Goal: Communication & Community: Answer question/provide support

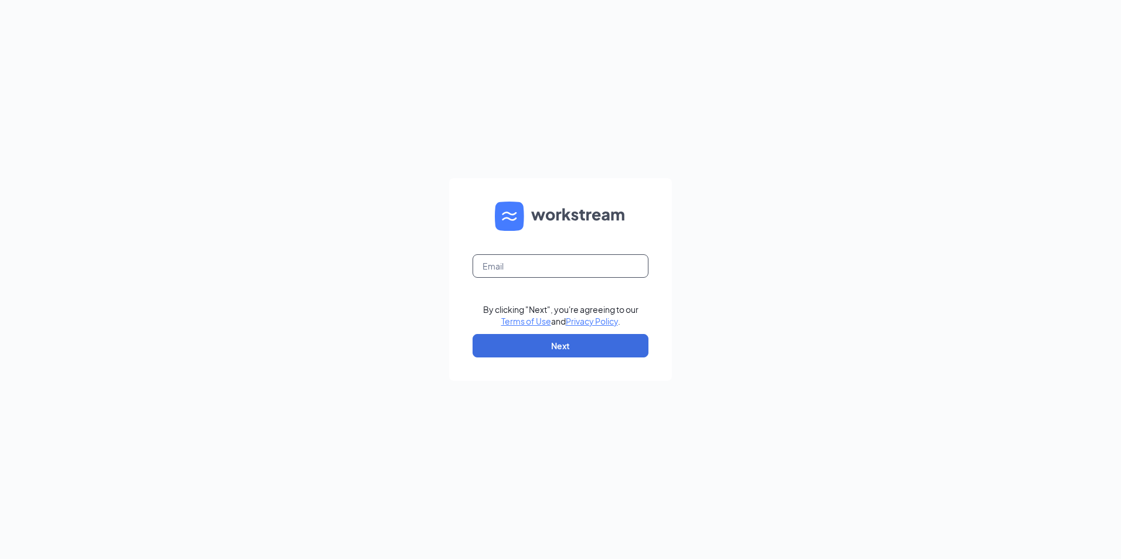
drag, startPoint x: 525, startPoint y: 263, endPoint x: 535, endPoint y: 273, distance: 14.5
click at [525, 263] on input "text" at bounding box center [561, 265] width 176 height 23
type input "[EMAIL_ADDRESS][DOMAIN_NAME]"
click at [526, 337] on button "Next" at bounding box center [561, 345] width 176 height 23
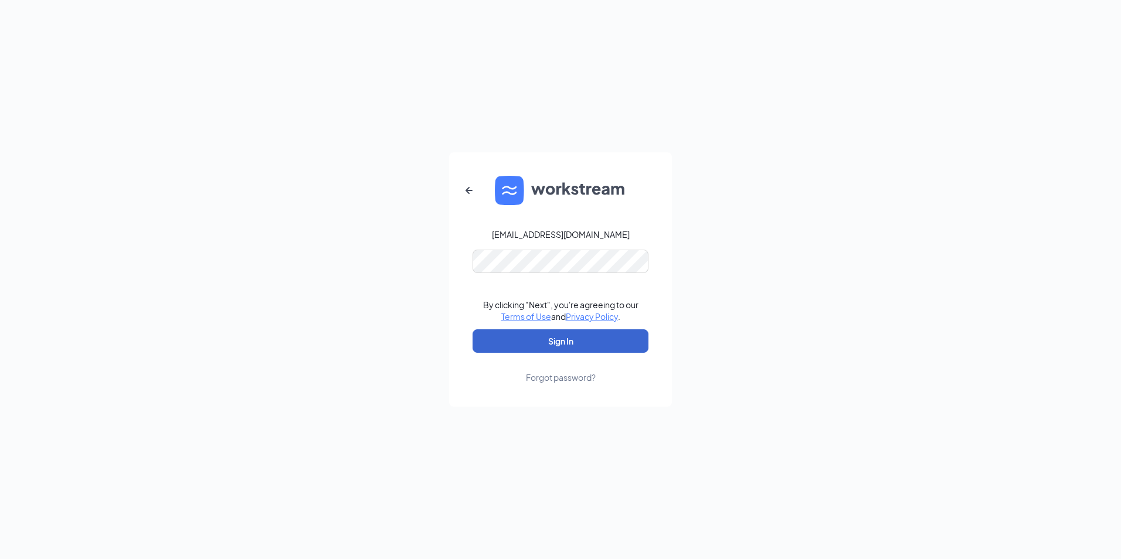
click at [532, 338] on button "Sign In" at bounding box center [561, 340] width 176 height 23
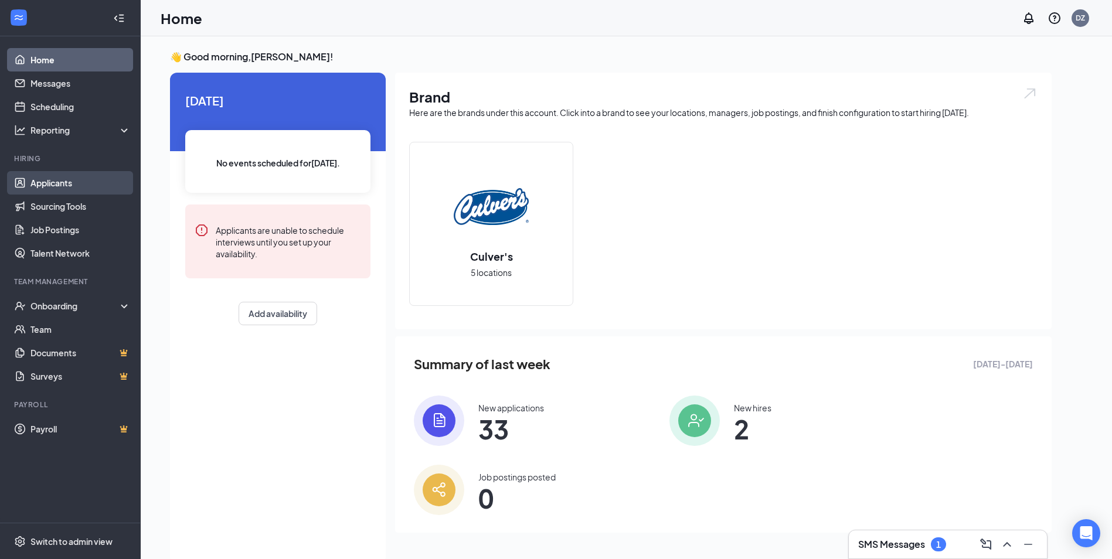
click at [56, 182] on link "Applicants" at bounding box center [80, 182] width 100 height 23
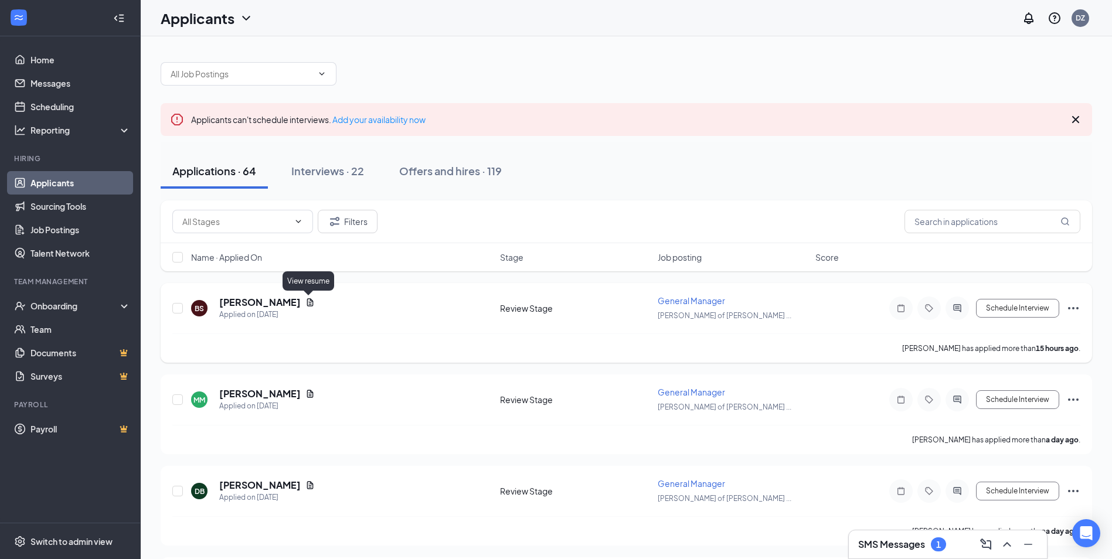
click at [305, 301] on icon "Document" at bounding box center [309, 302] width 9 height 9
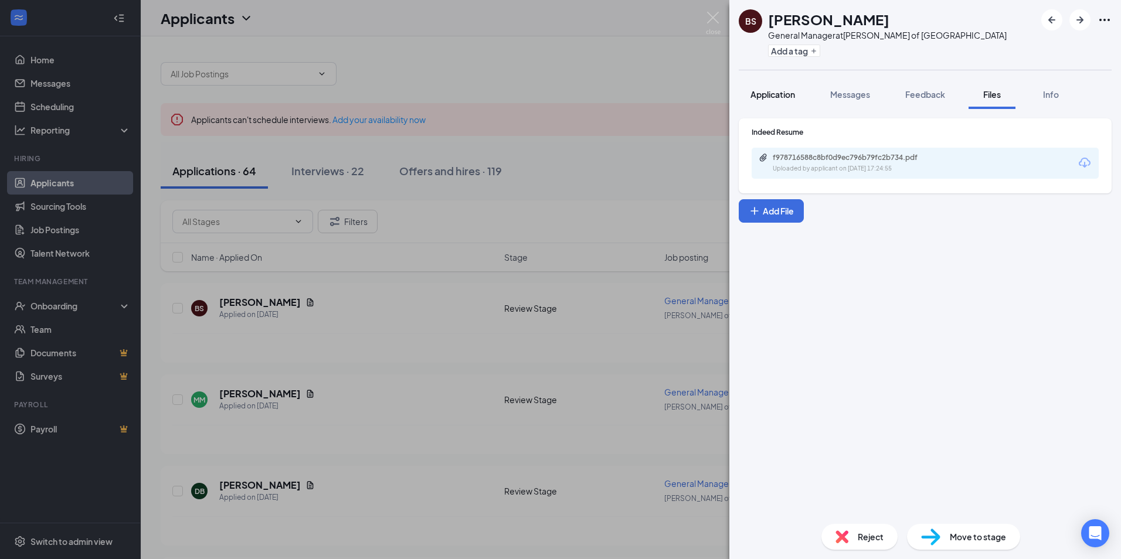
click at [771, 90] on span "Application" at bounding box center [772, 94] width 45 height 11
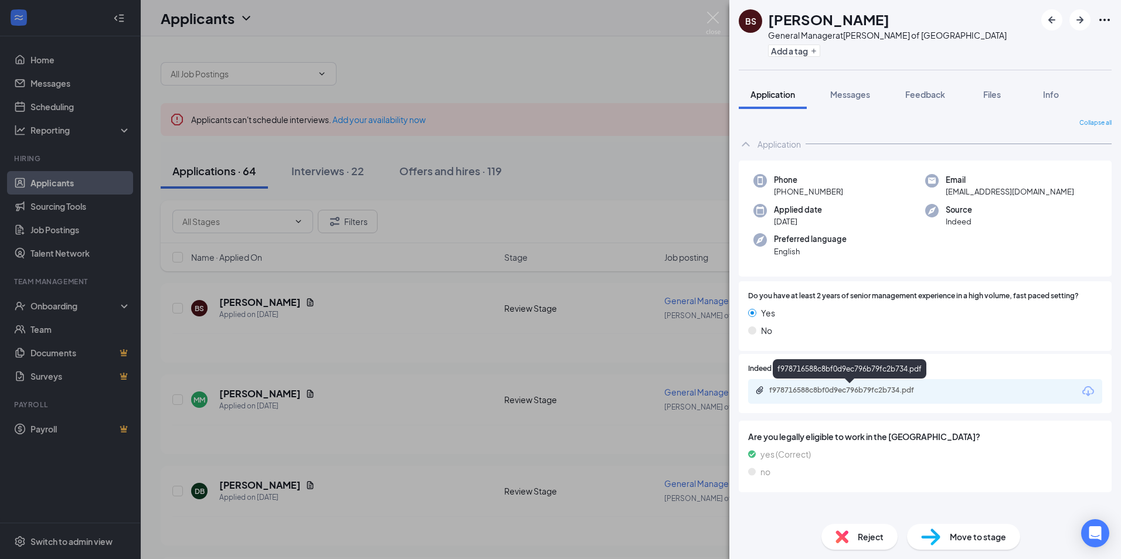
click at [821, 389] on div "f978716588c8bf0d9ec796b79fc2b734.pdf" at bounding box center [851, 390] width 164 height 9
click at [709, 14] on img at bounding box center [713, 23] width 15 height 23
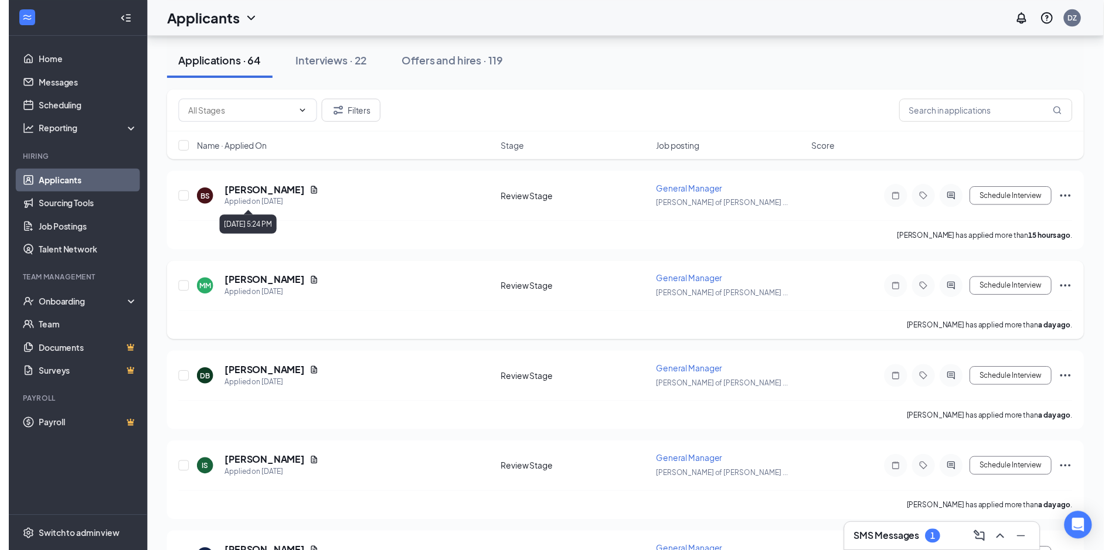
scroll to position [117, 0]
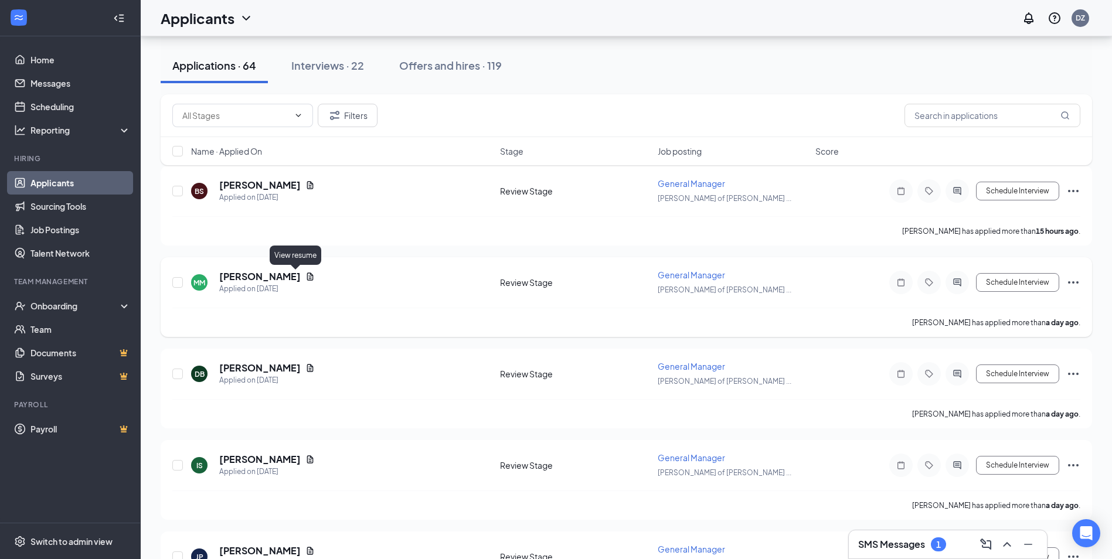
click at [307, 276] on icon "Document" at bounding box center [310, 277] width 6 height 8
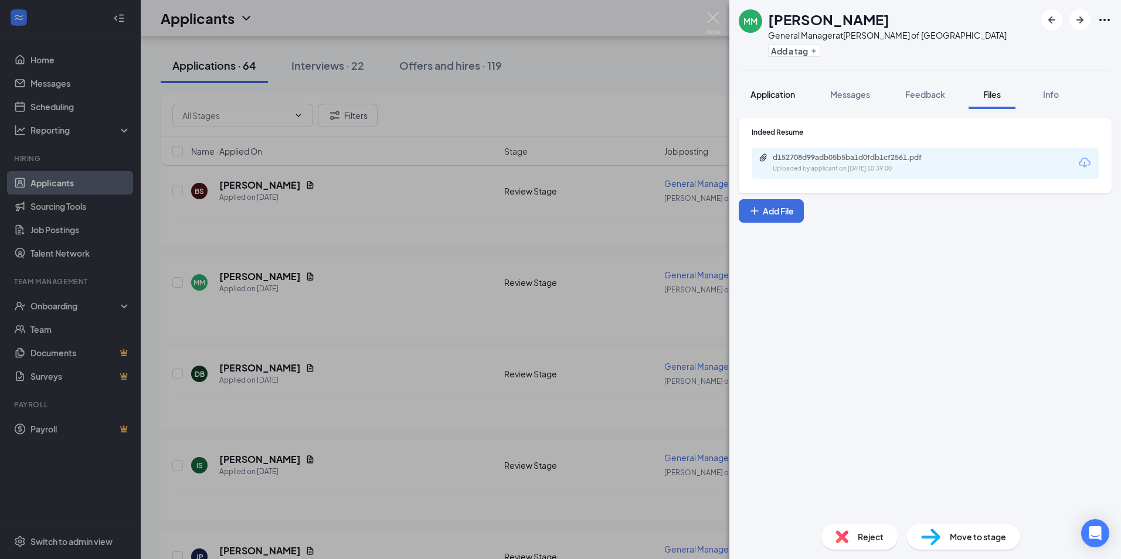
click at [789, 101] on button "Application" at bounding box center [773, 94] width 68 height 29
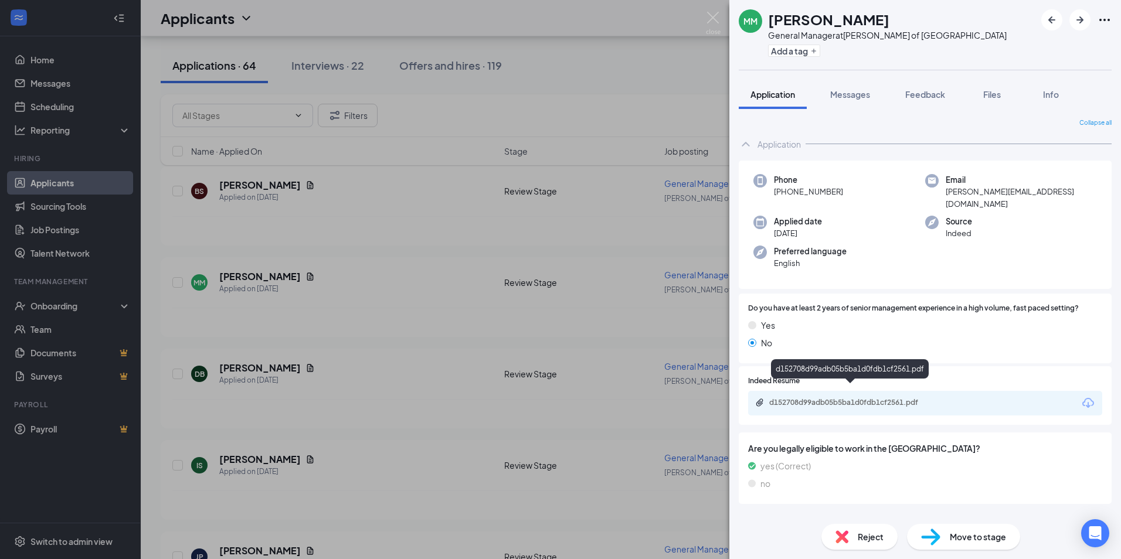
click at [808, 398] on div "d152708d99adb05b5ba1d0fdb1cf2561.pdf" at bounding box center [851, 402] width 164 height 9
click at [838, 92] on span "Messages" at bounding box center [850, 94] width 40 height 11
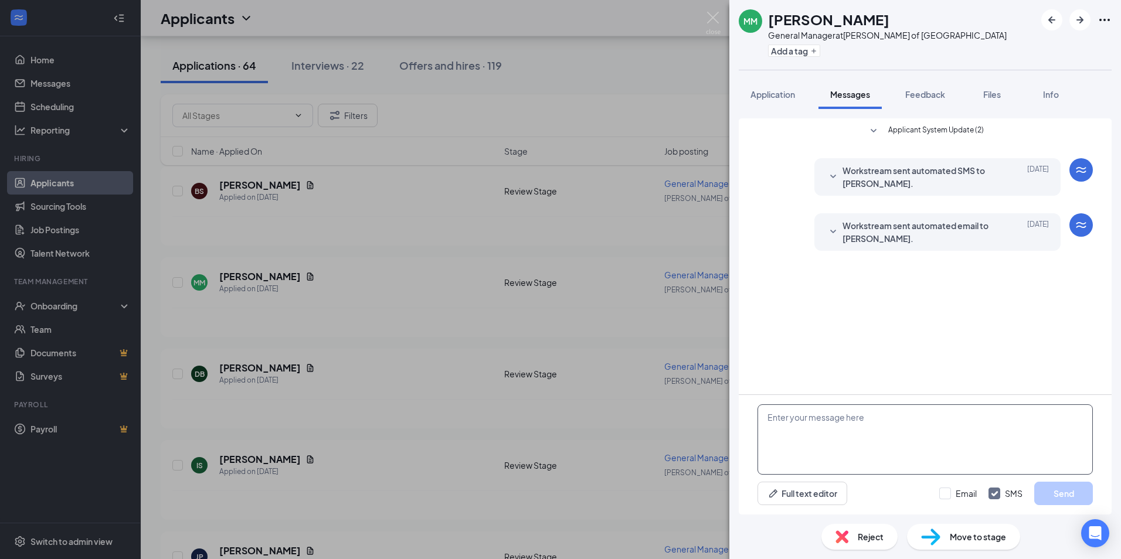
click at [804, 422] on textarea at bounding box center [924, 440] width 335 height 70
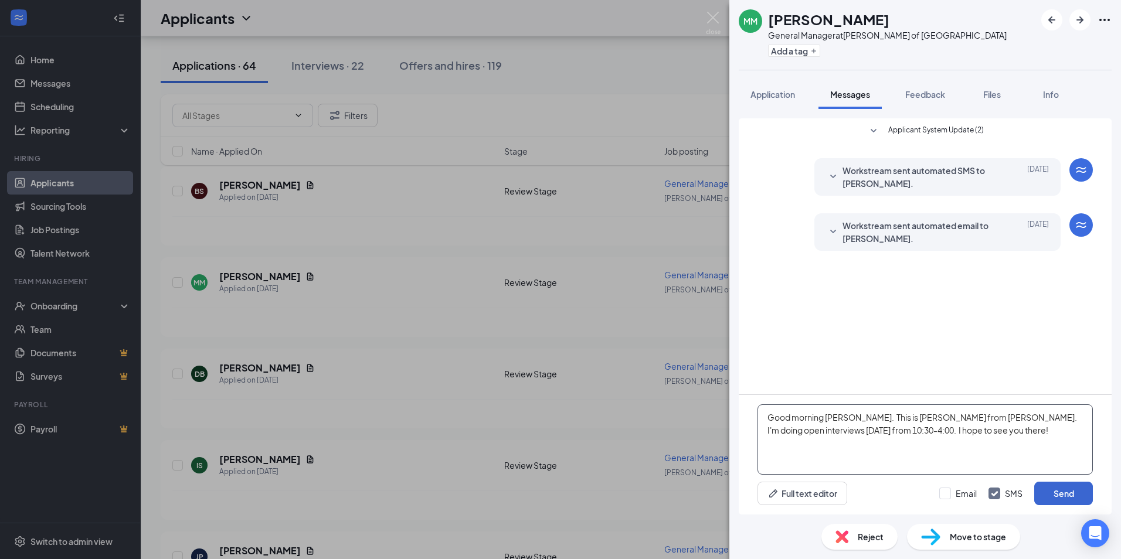
type textarea "Good morning [PERSON_NAME]. This is [PERSON_NAME] from [PERSON_NAME]. I'm doing…"
click at [1063, 494] on button "Send" at bounding box center [1063, 493] width 59 height 23
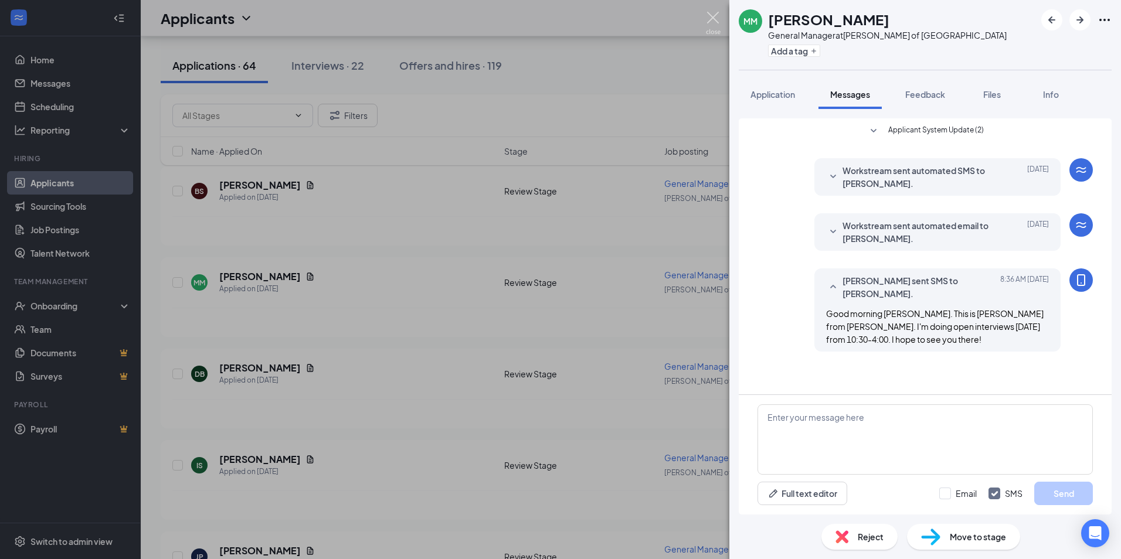
click at [713, 18] on img at bounding box center [713, 23] width 15 height 23
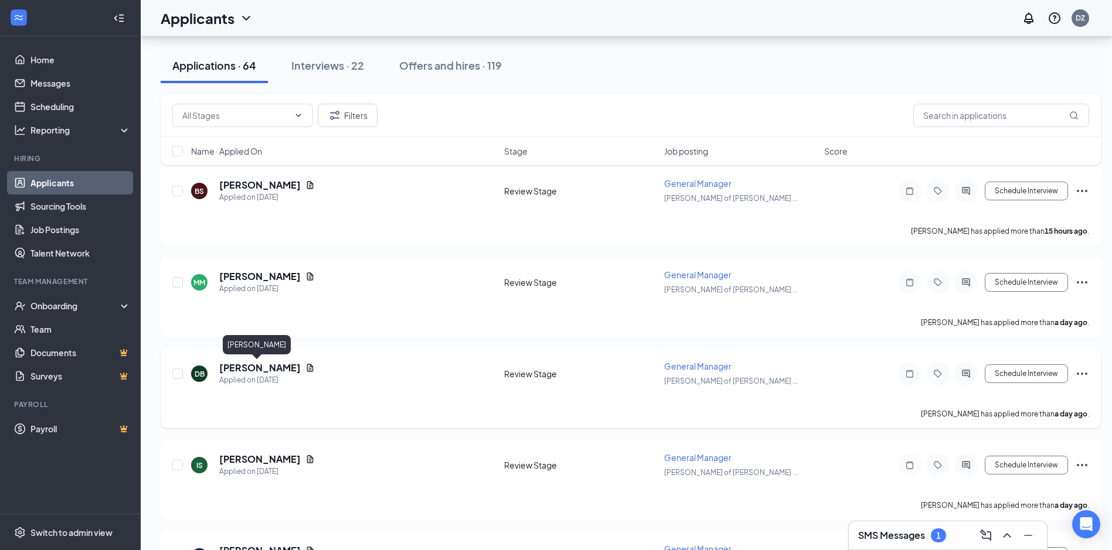
click at [236, 367] on h5 "[PERSON_NAME]" at bounding box center [259, 368] width 81 height 13
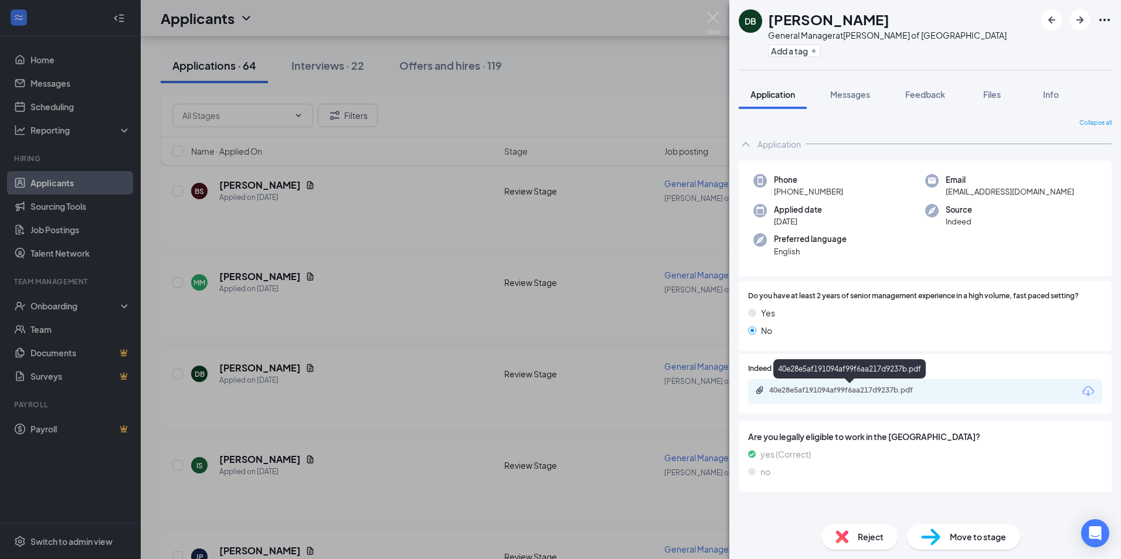
click at [838, 389] on div "40e28e5af191094af99f6aa217d9237b.pdf" at bounding box center [851, 390] width 164 height 9
click at [368, 202] on div "DB [PERSON_NAME] General Manager at [GEOGRAPHIC_DATA][PERSON_NAME] of Lafayette…" at bounding box center [560, 279] width 1121 height 559
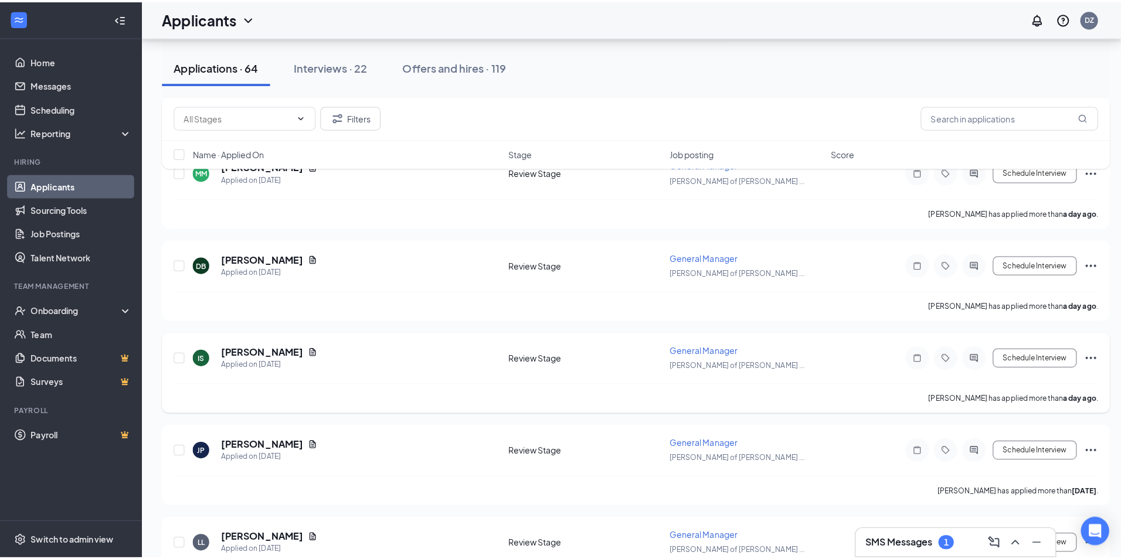
scroll to position [235, 0]
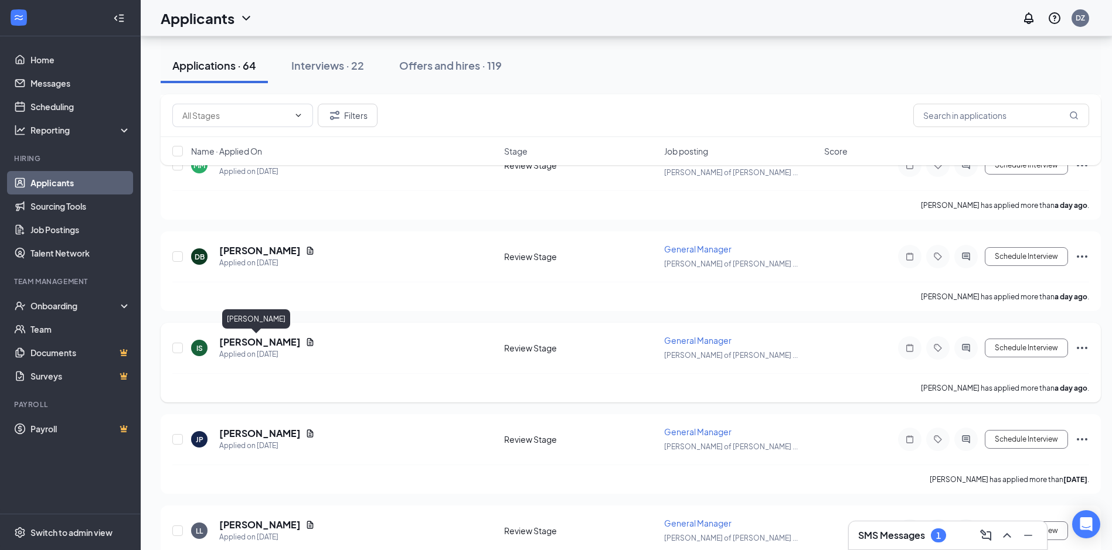
click at [256, 342] on h5 "[PERSON_NAME]" at bounding box center [259, 342] width 81 height 13
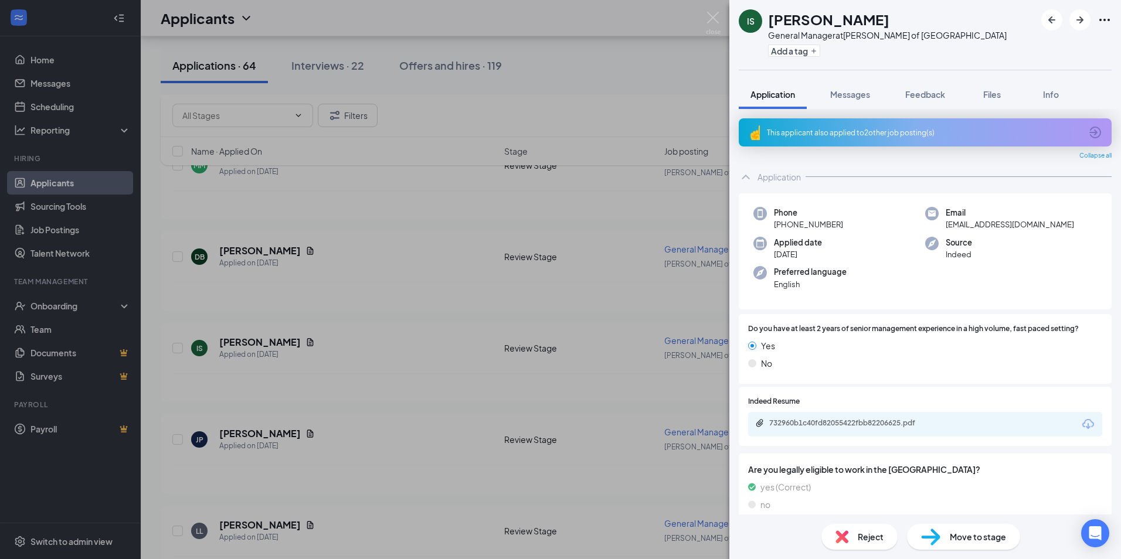
scroll to position [13, 0]
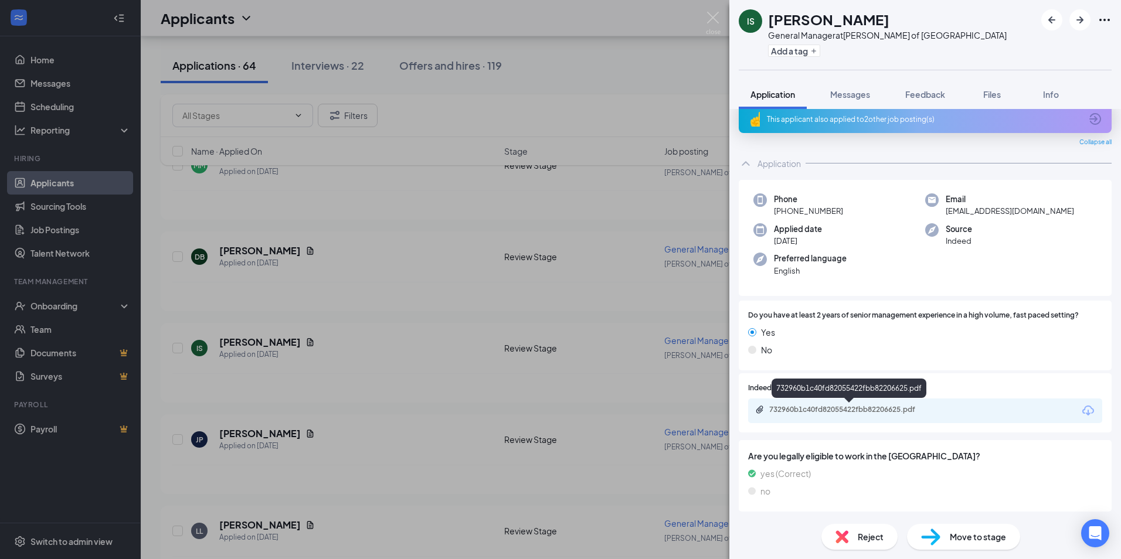
click at [803, 406] on div "732960b1c40fd82055422fbb82206625.pdf" at bounding box center [851, 409] width 164 height 9
click at [856, 99] on span "Messages" at bounding box center [850, 94] width 40 height 11
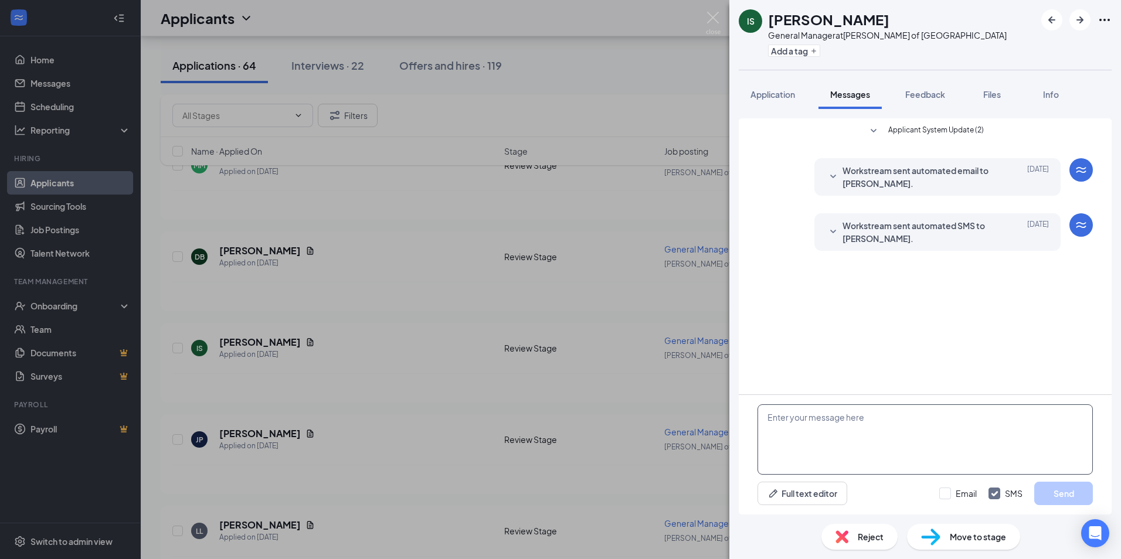
click at [851, 436] on textarea at bounding box center [924, 440] width 335 height 70
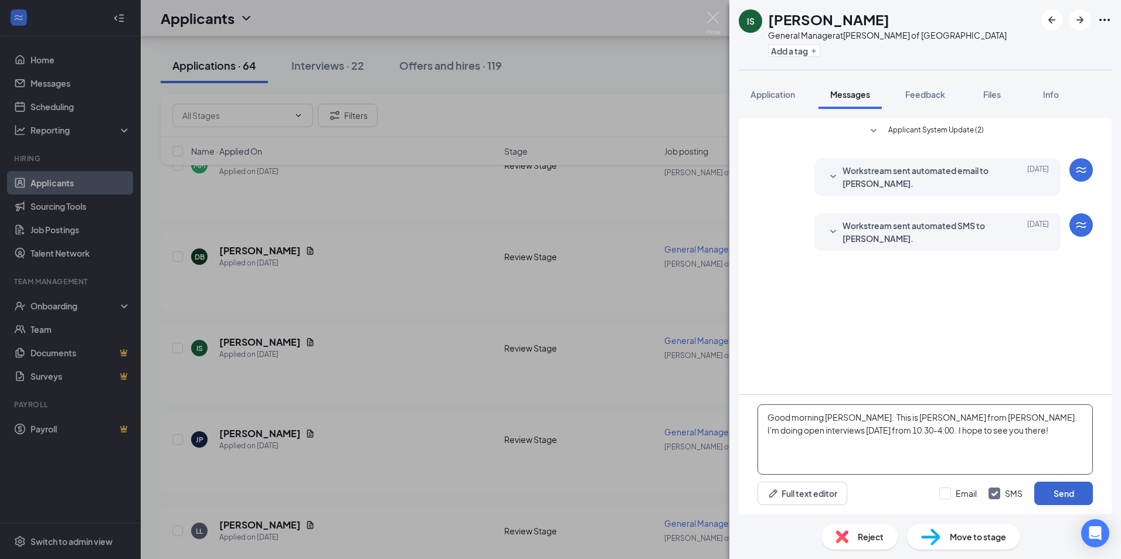
type textarea "Good morning [PERSON_NAME]. This is [PERSON_NAME] from [PERSON_NAME]. I'm doing…"
click at [1078, 497] on button "Send" at bounding box center [1063, 493] width 59 height 23
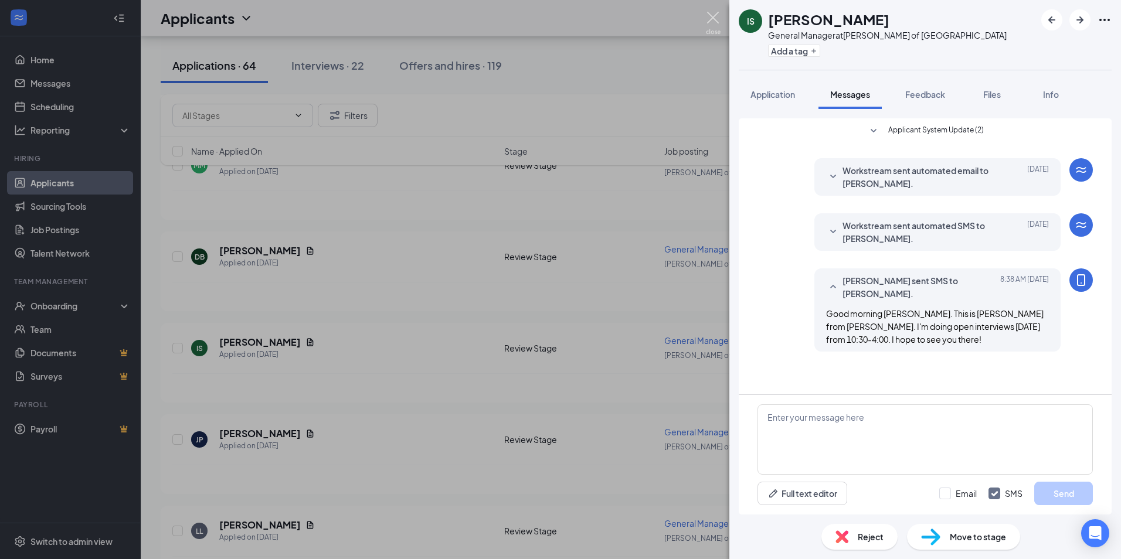
click at [718, 15] on img at bounding box center [713, 23] width 15 height 23
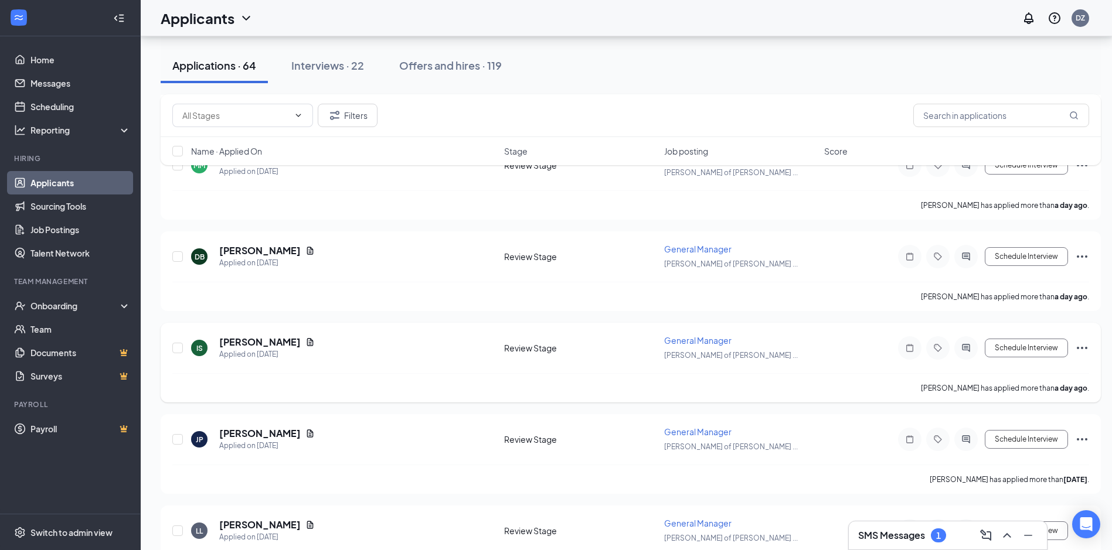
scroll to position [352, 0]
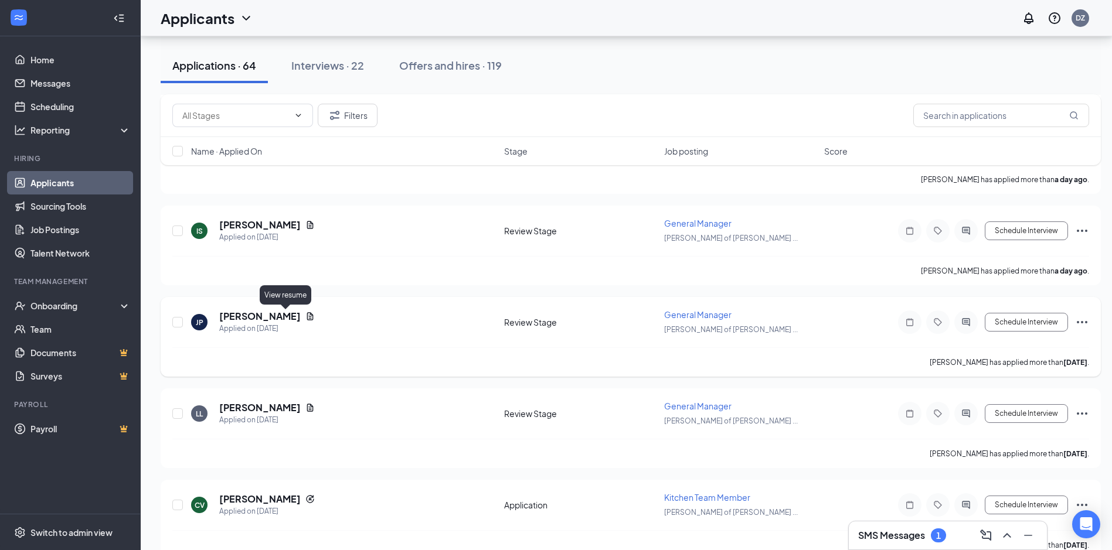
click at [305, 316] on icon "Document" at bounding box center [309, 316] width 9 height 9
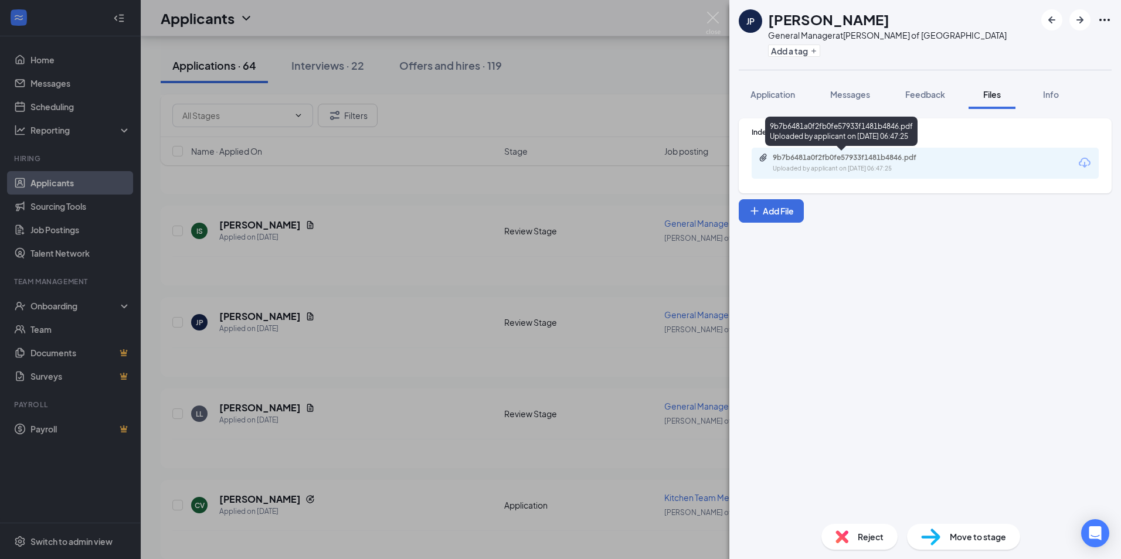
click at [806, 164] on div "Uploaded by applicant on [DATE] 06:47:25" at bounding box center [861, 168] width 176 height 9
click at [847, 100] on div "Messages" at bounding box center [850, 95] width 40 height 12
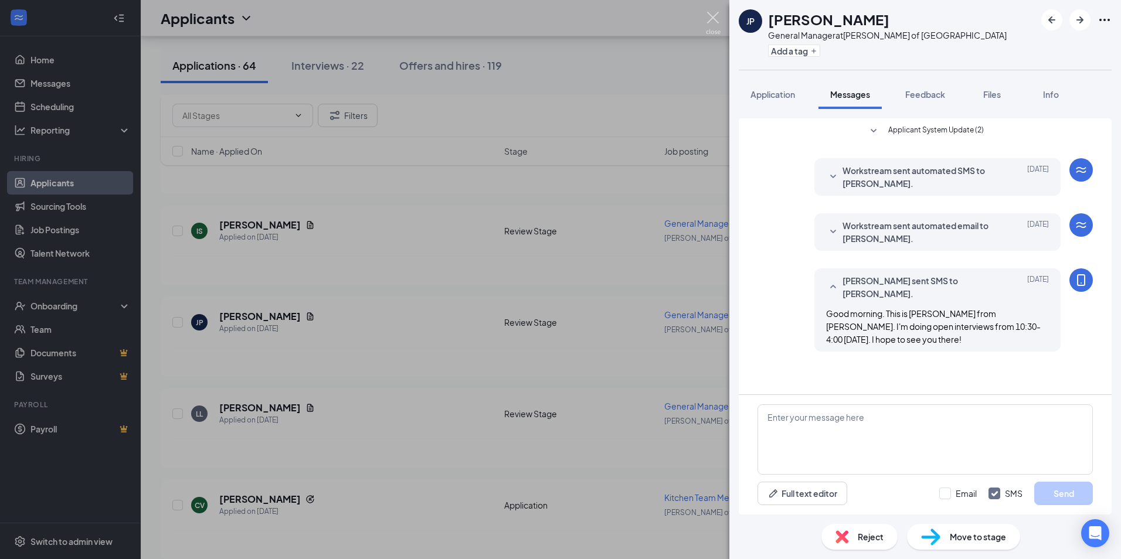
click at [712, 22] on img at bounding box center [713, 23] width 15 height 23
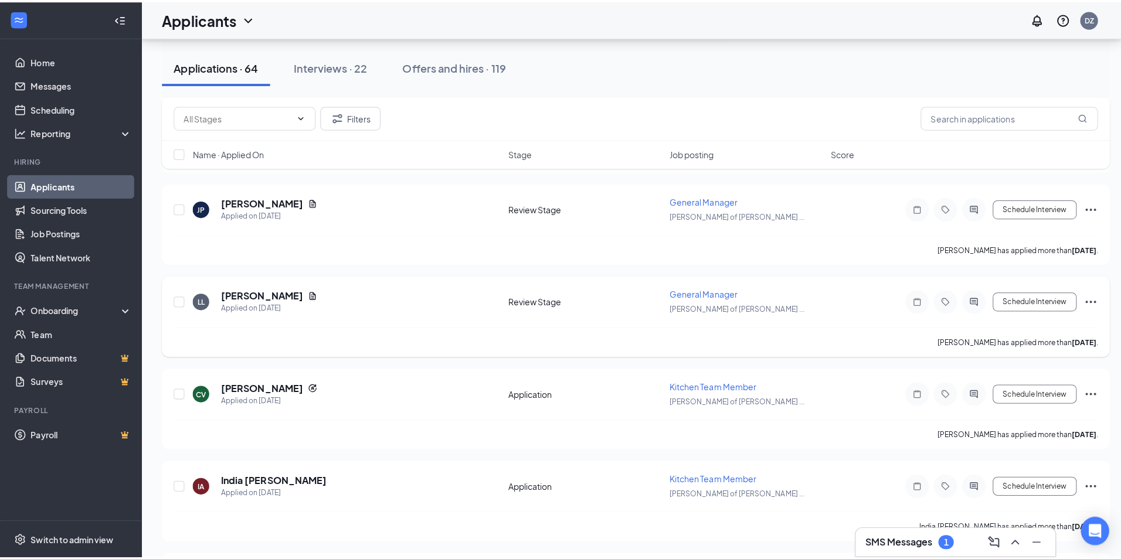
scroll to position [469, 0]
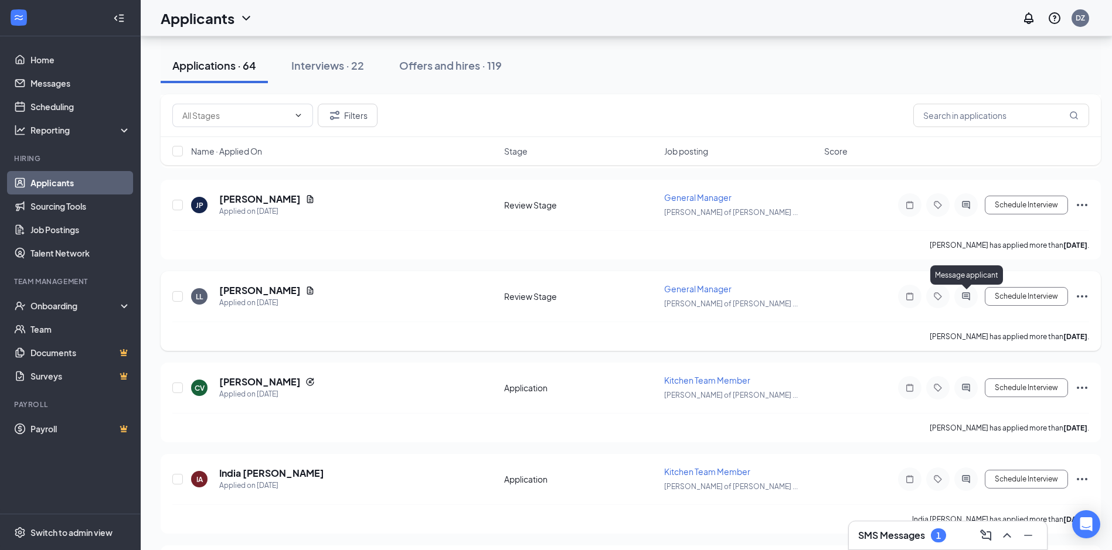
click at [967, 295] on icon "ActiveChat" at bounding box center [966, 297] width 8 height 8
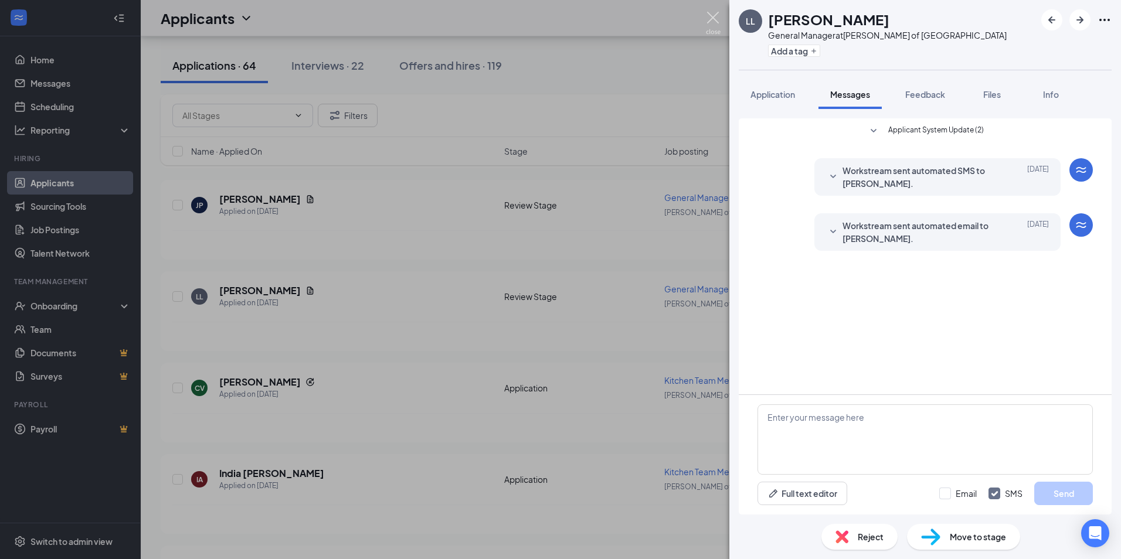
click at [712, 21] on img at bounding box center [713, 23] width 15 height 23
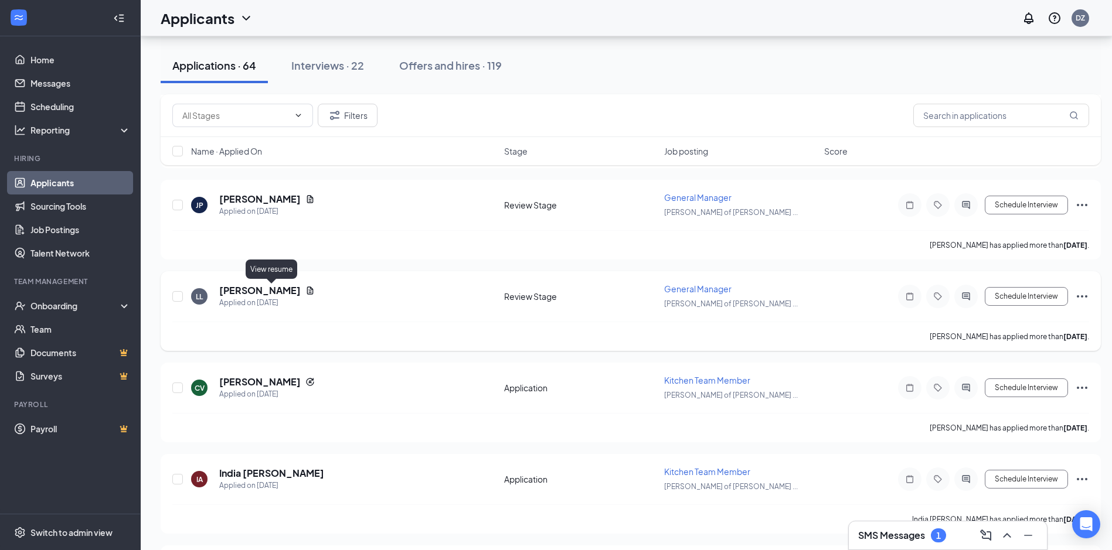
click at [305, 290] on icon "Document" at bounding box center [309, 290] width 9 height 9
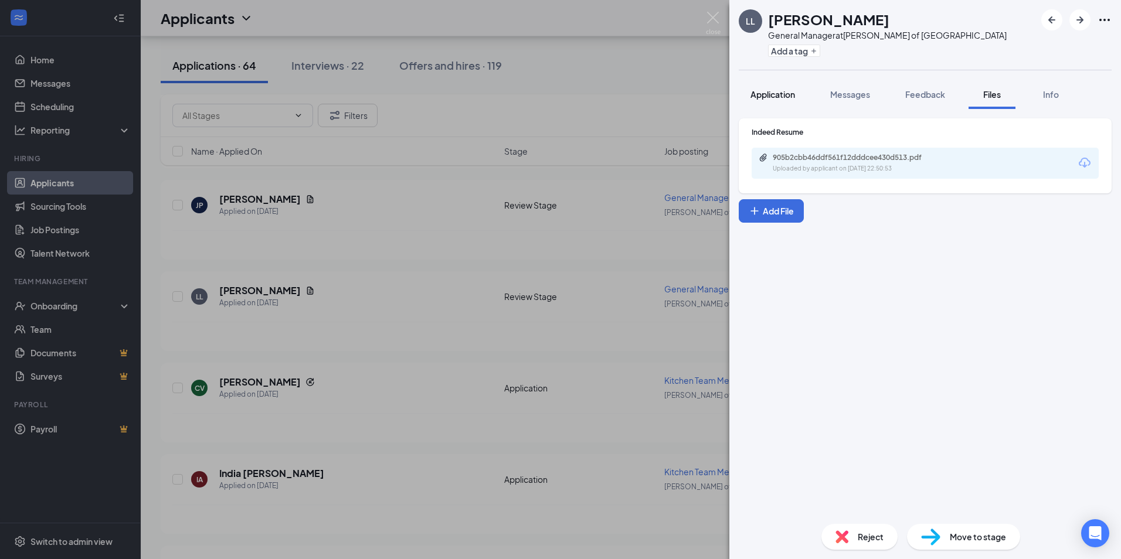
click at [778, 92] on span "Application" at bounding box center [772, 94] width 45 height 11
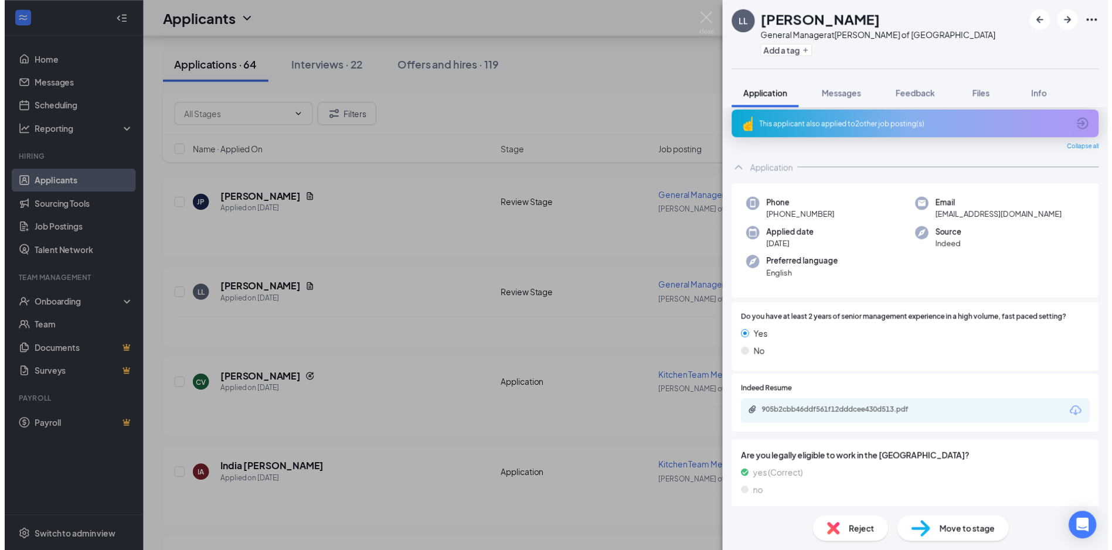
scroll to position [8, 0]
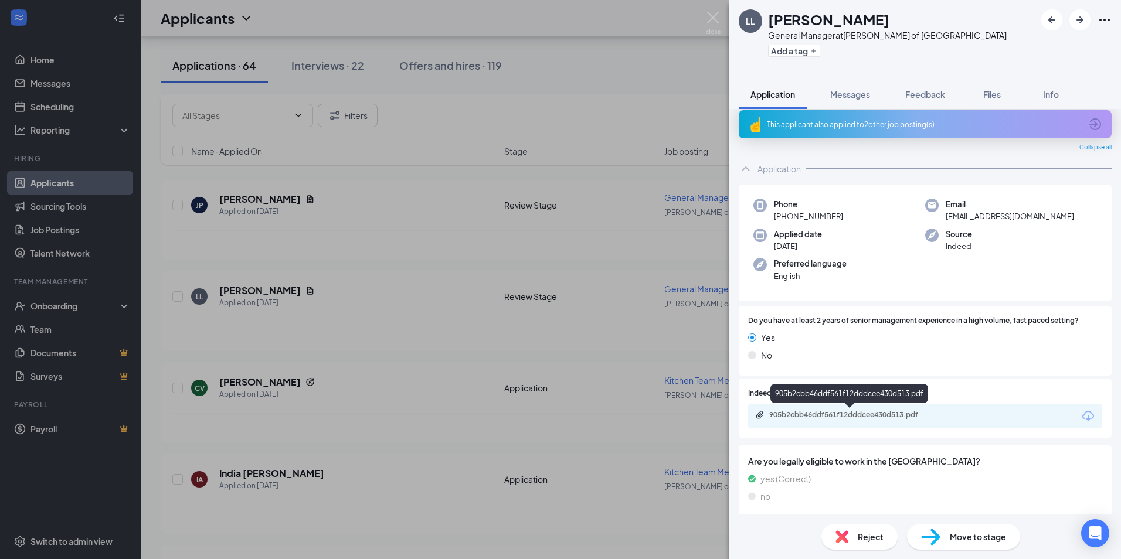
click at [848, 419] on div "905b2cbb46ddf561f12dddcee430d513.pdf" at bounding box center [851, 414] width 164 height 9
click at [713, 13] on img at bounding box center [713, 23] width 15 height 23
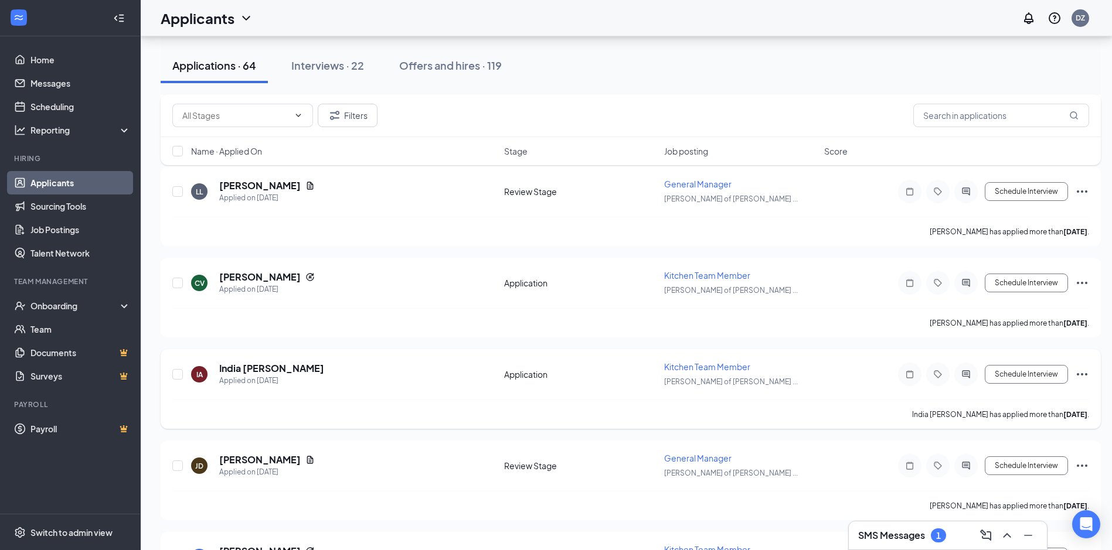
scroll to position [586, 0]
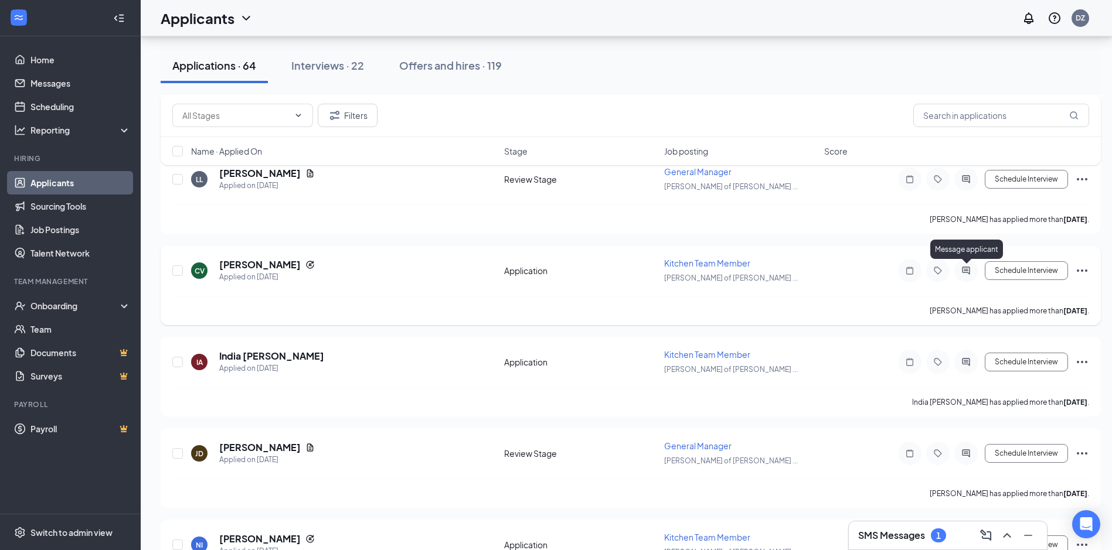
click at [968, 268] on icon "ActiveChat" at bounding box center [966, 270] width 14 height 9
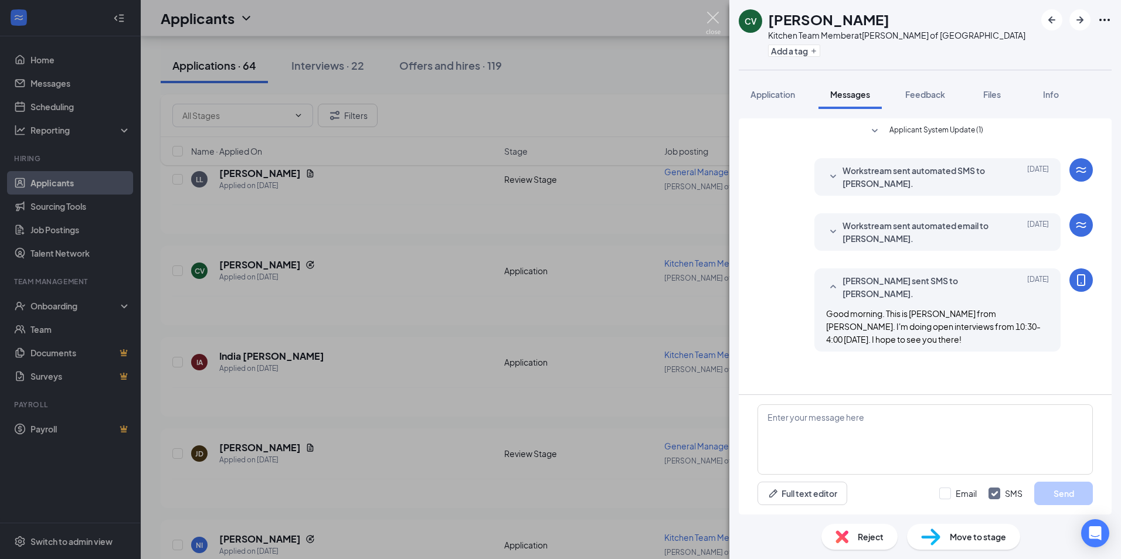
click at [709, 19] on img at bounding box center [713, 23] width 15 height 23
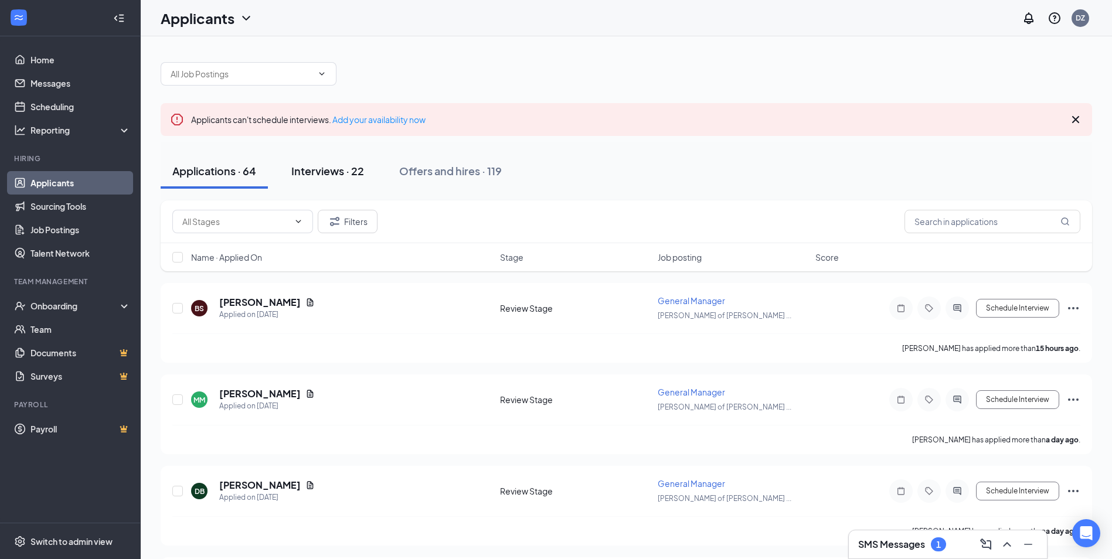
click at [330, 166] on div "Interviews · 22" at bounding box center [327, 171] width 73 height 15
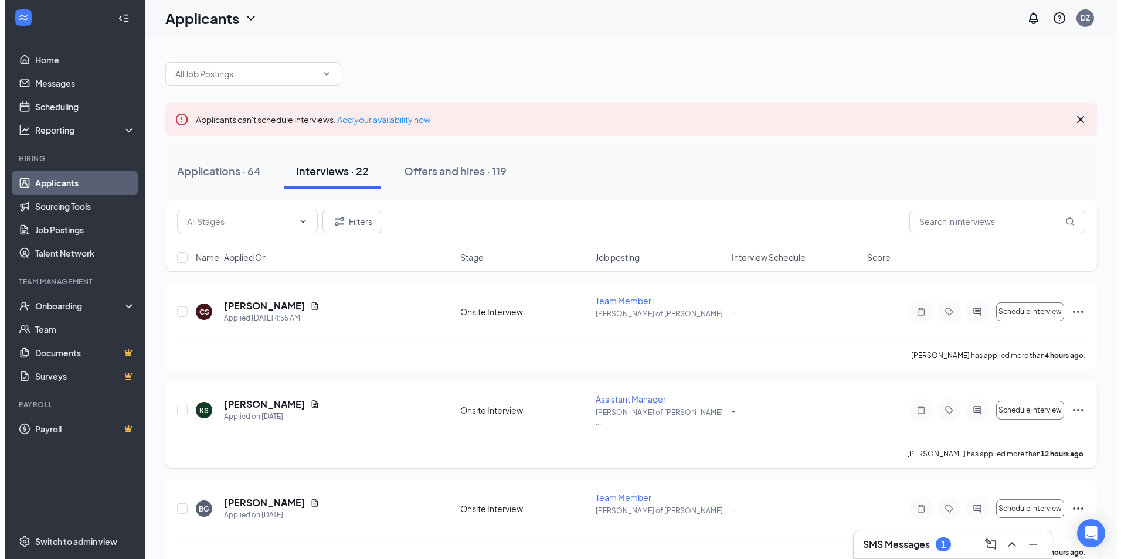
scroll to position [59, 0]
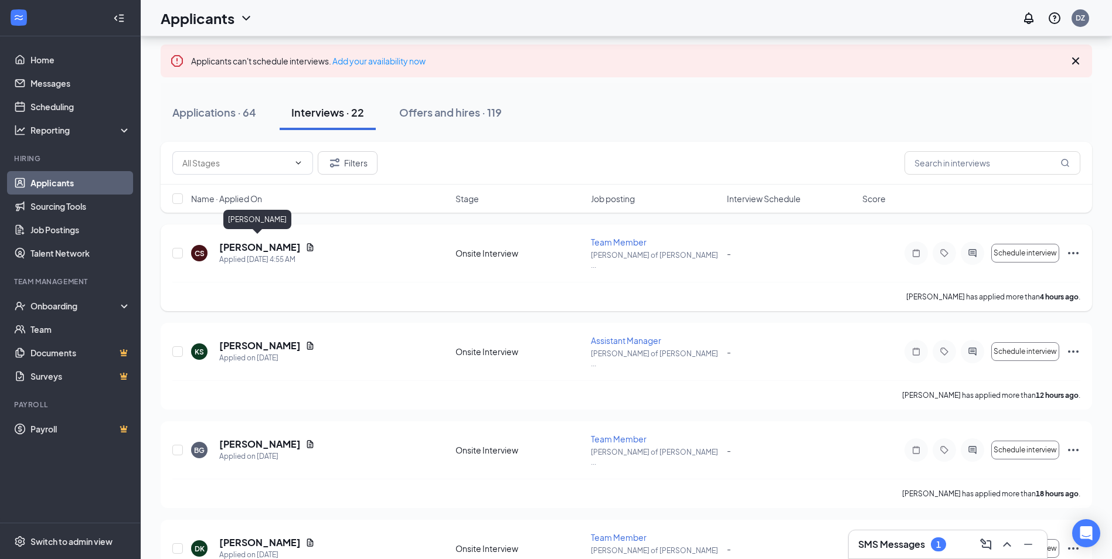
click at [251, 241] on h5 "[PERSON_NAME]" at bounding box center [259, 247] width 81 height 13
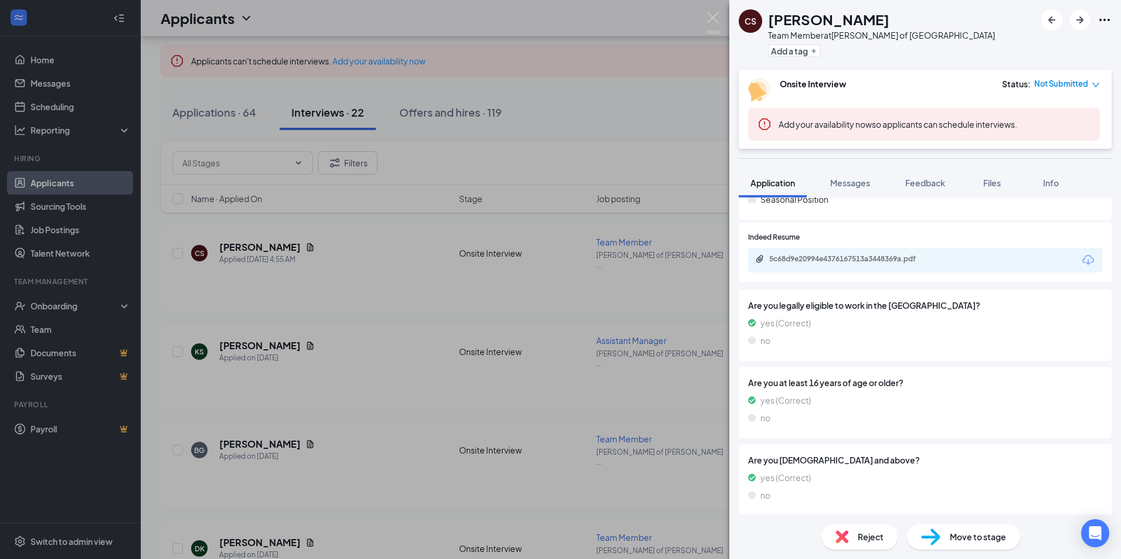
scroll to position [314, 0]
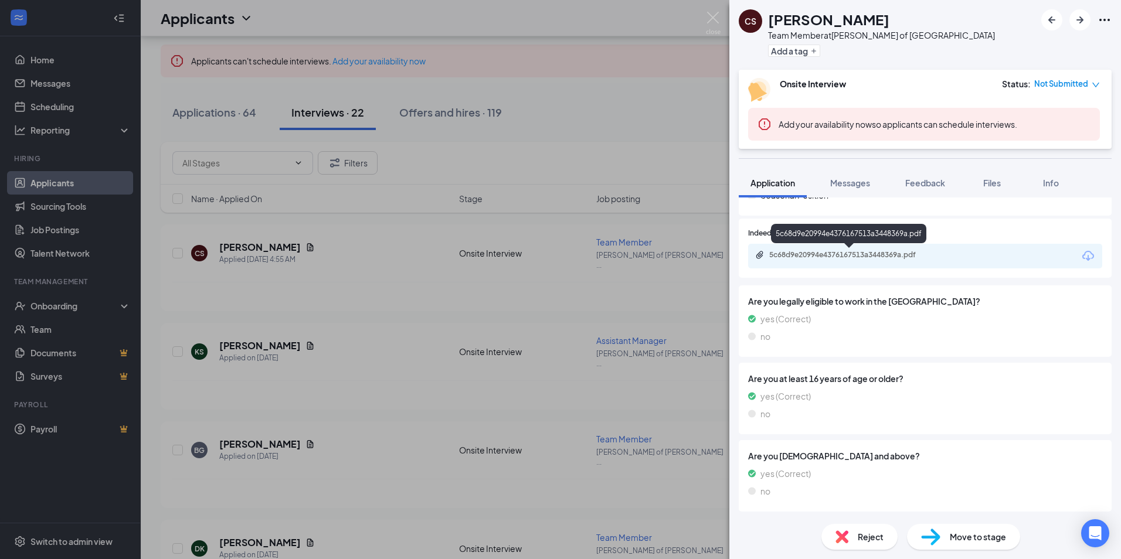
click at [825, 256] on div "5c68d9e20994e4376167513a3448369a.pdf" at bounding box center [851, 254] width 164 height 9
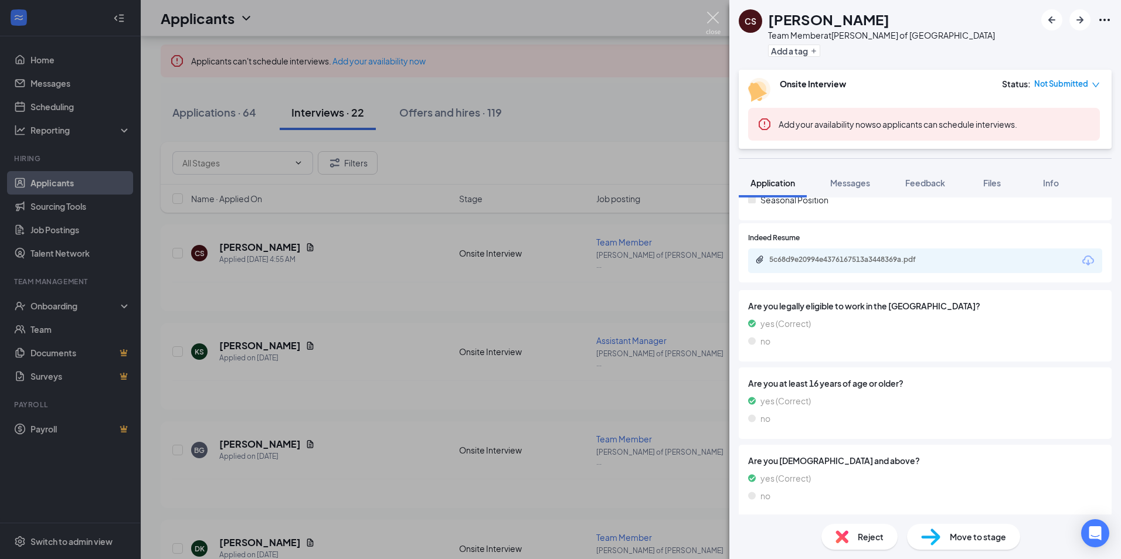
click at [714, 13] on img at bounding box center [713, 23] width 15 height 23
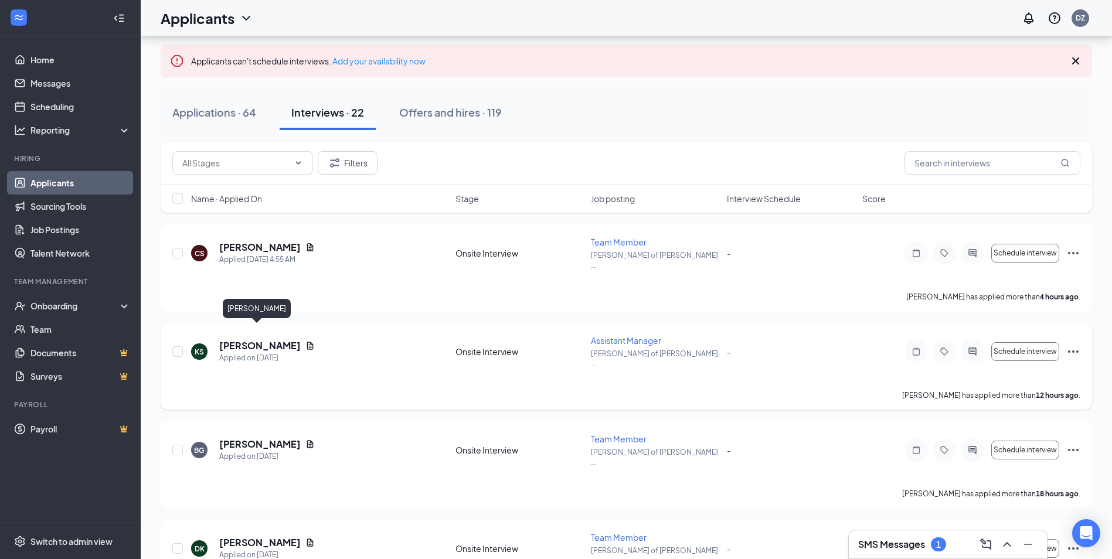
click at [263, 339] on h5 "[PERSON_NAME]" at bounding box center [259, 345] width 81 height 13
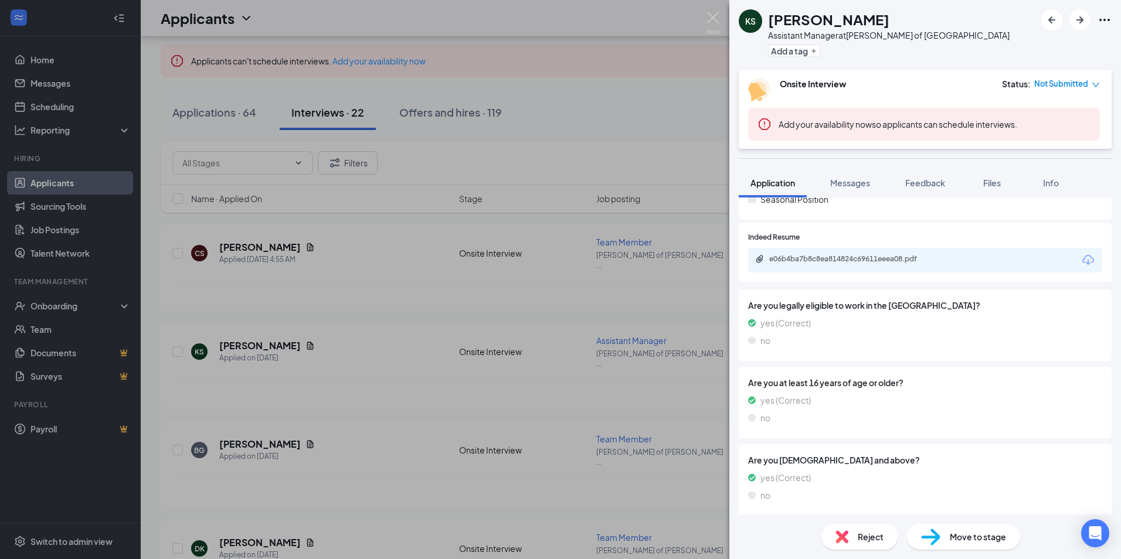
scroll to position [314, 0]
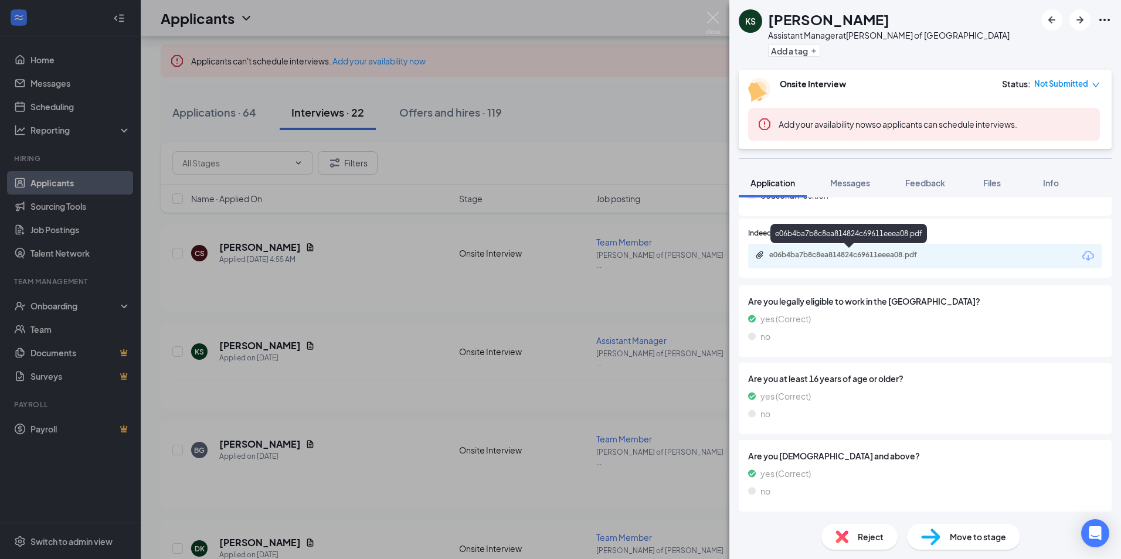
click at [842, 260] on div "e06b4ba7b8c8ea814824c69611eeea08.pdf" at bounding box center [851, 254] width 164 height 9
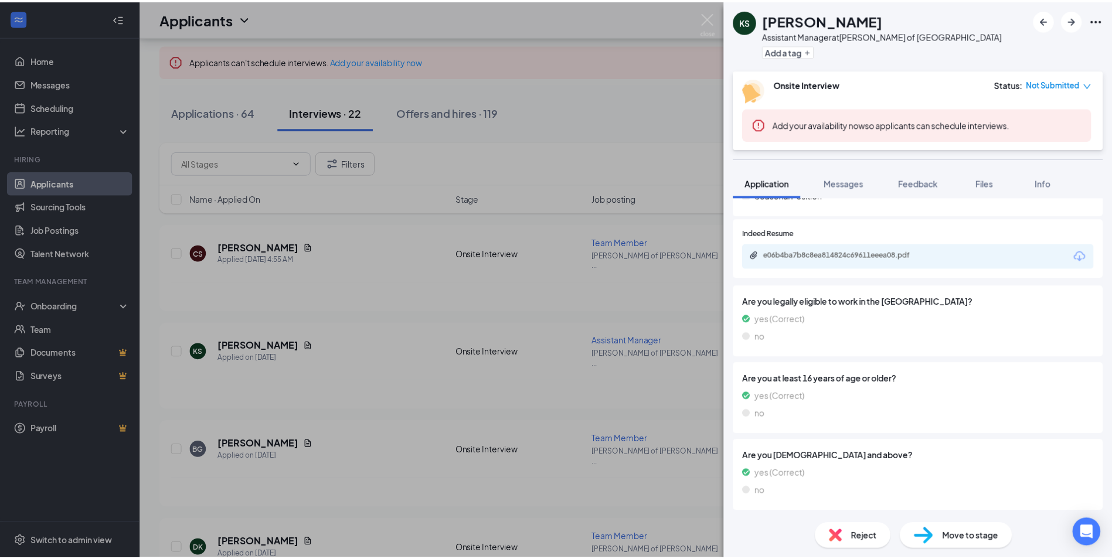
scroll to position [310, 0]
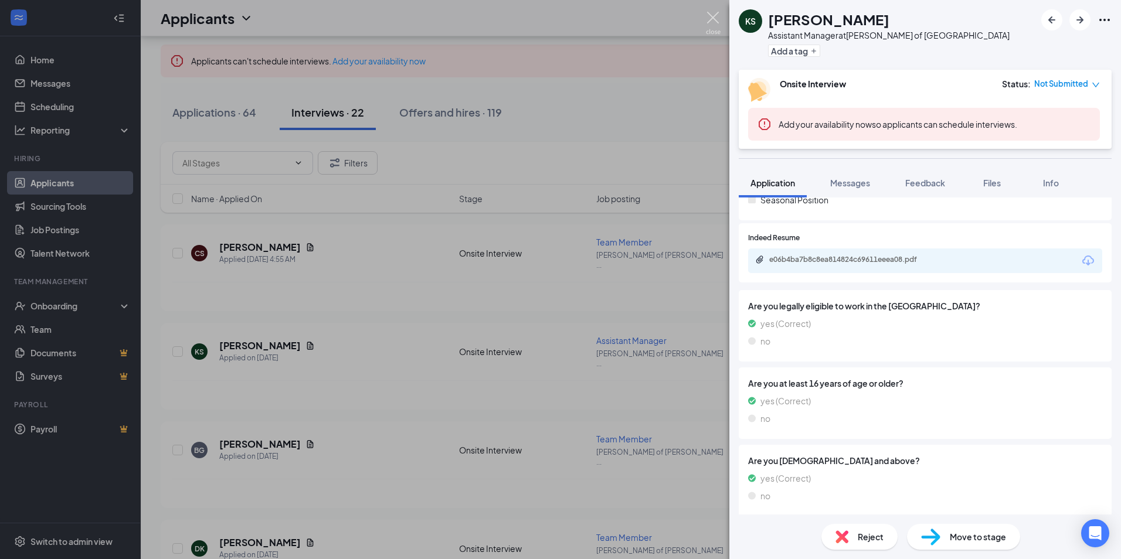
click at [710, 16] on img at bounding box center [713, 23] width 15 height 23
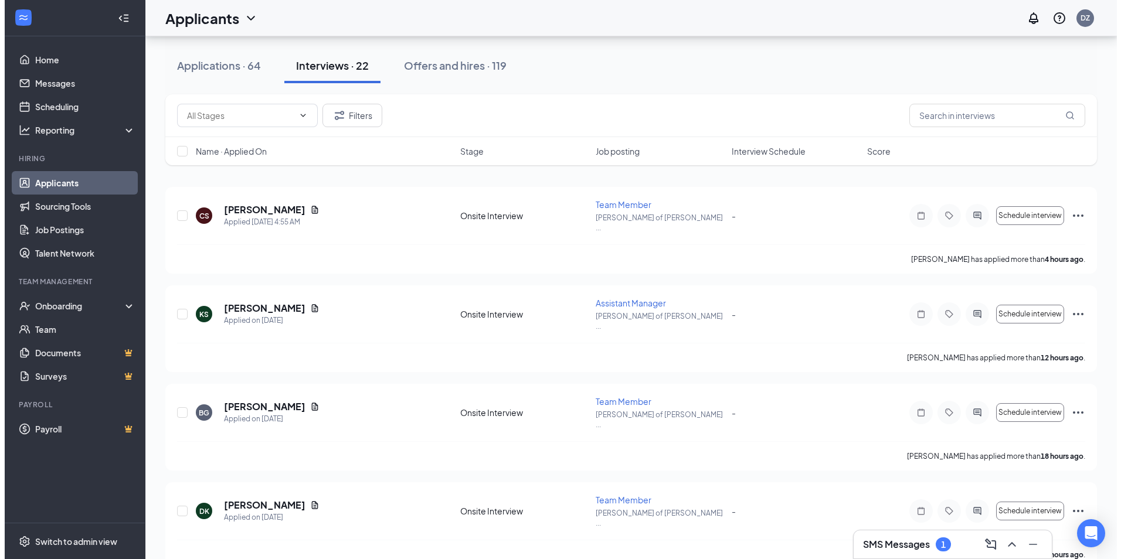
scroll to position [117, 0]
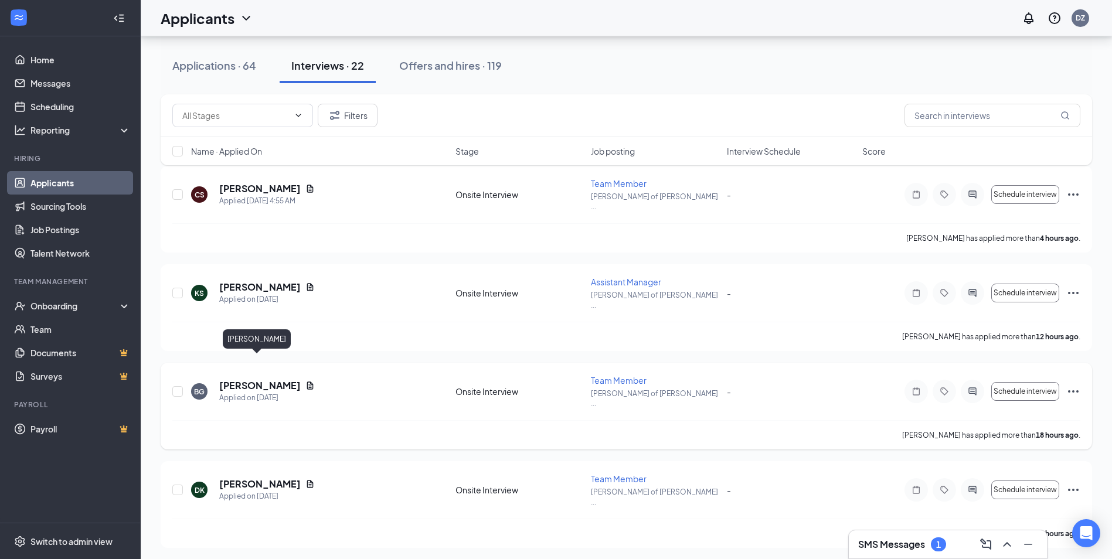
click at [259, 379] on h5 "[PERSON_NAME]" at bounding box center [259, 385] width 81 height 13
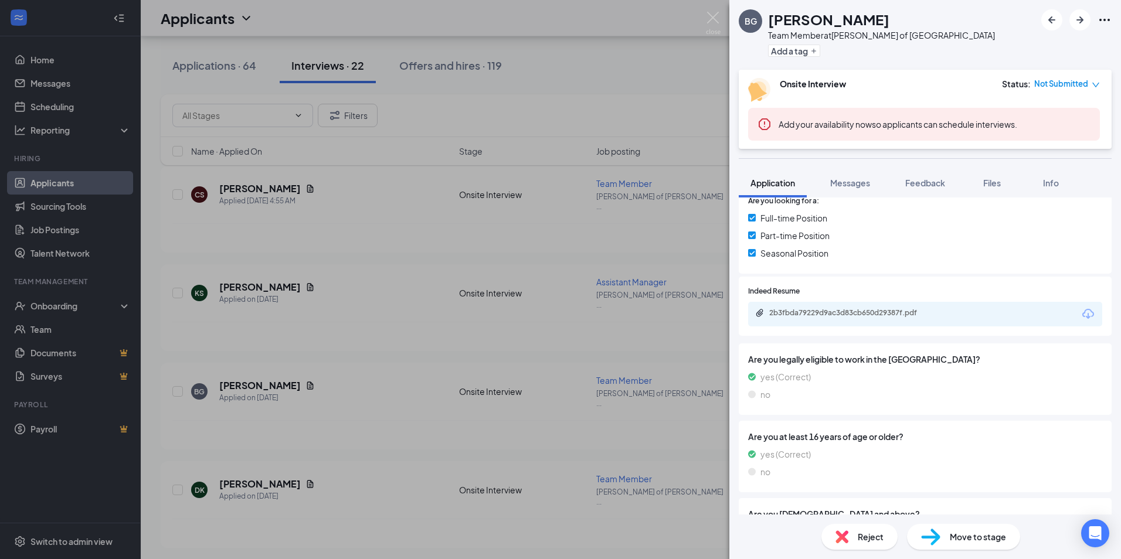
scroll to position [314, 0]
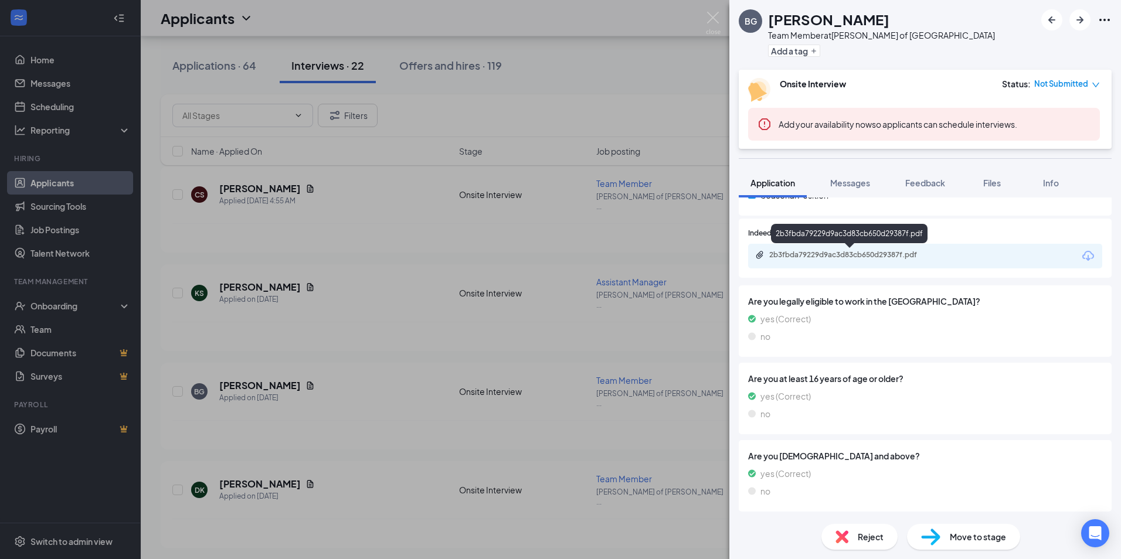
click at [809, 260] on div "2b3fbda79229d9ac3d83cb650d29387f.pdf" at bounding box center [851, 254] width 164 height 9
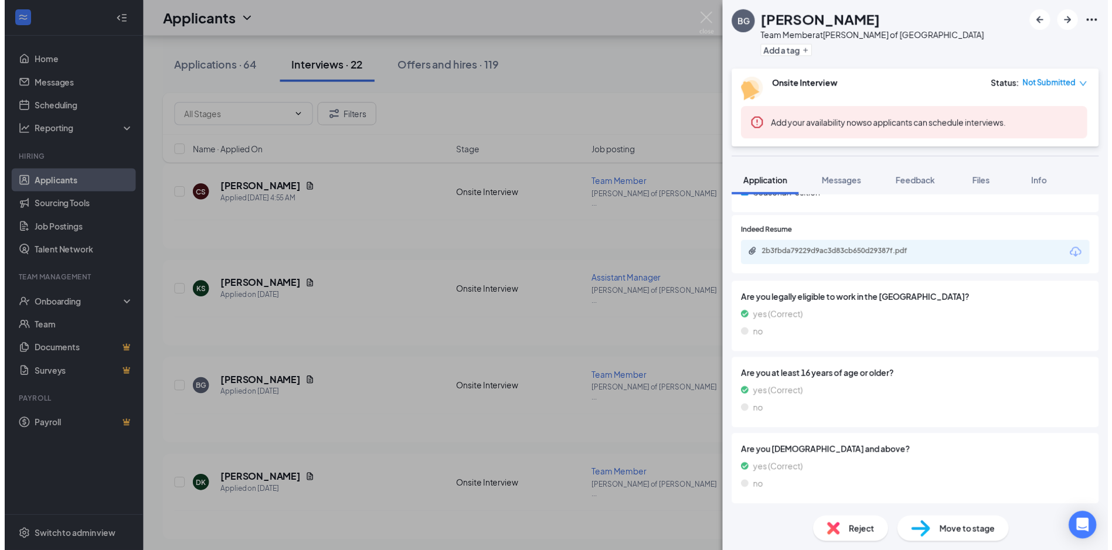
scroll to position [310, 0]
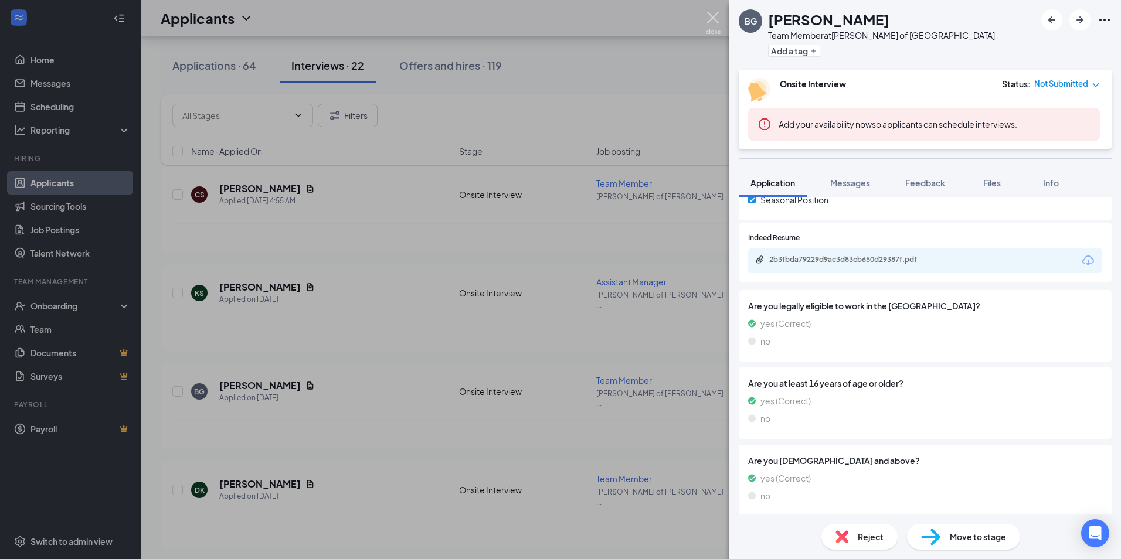
click at [708, 15] on img at bounding box center [713, 23] width 15 height 23
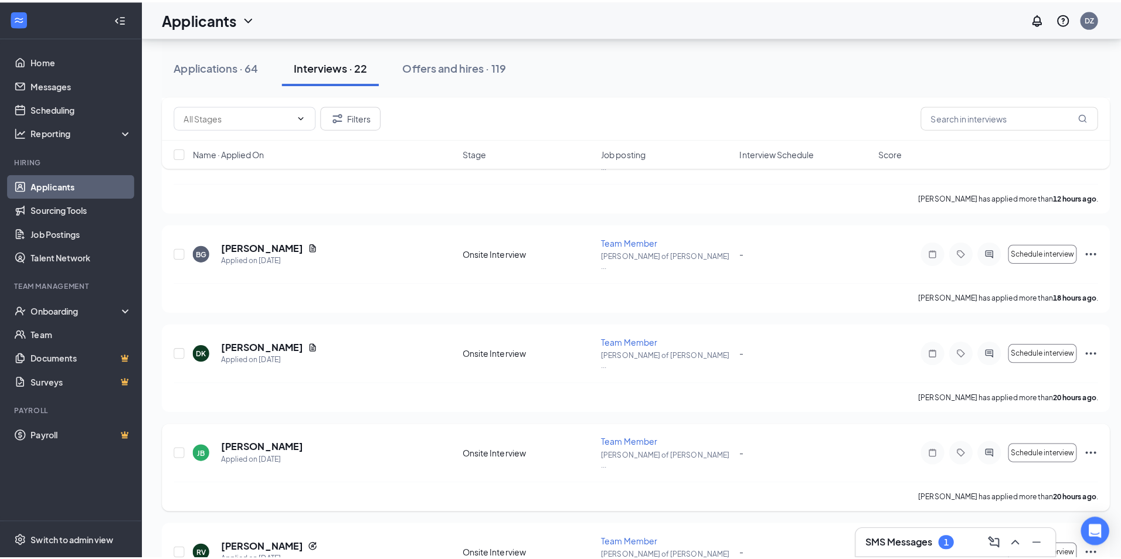
scroll to position [293, 0]
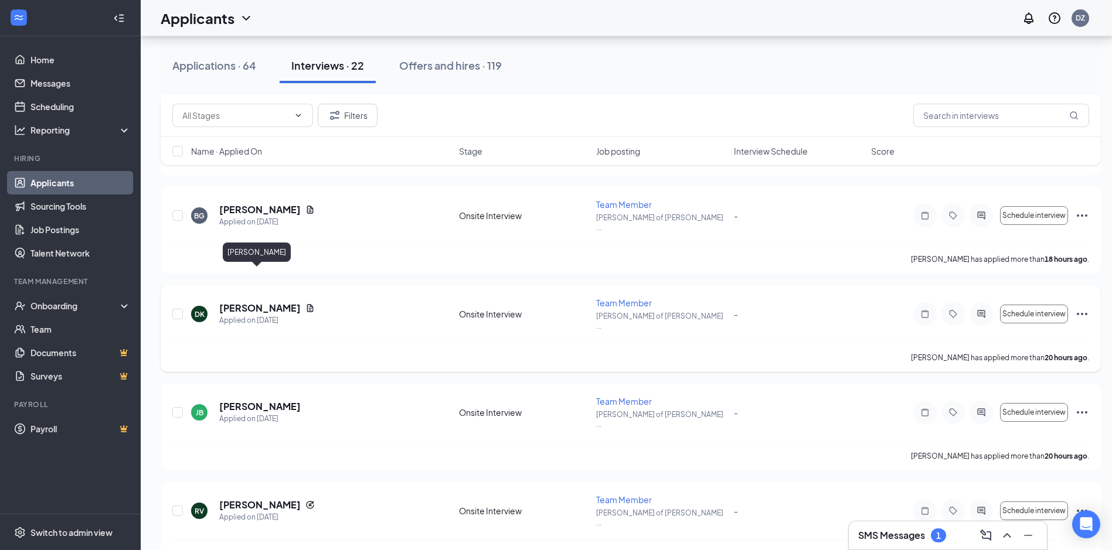
click at [239, 302] on h5 "[PERSON_NAME]" at bounding box center [259, 308] width 81 height 13
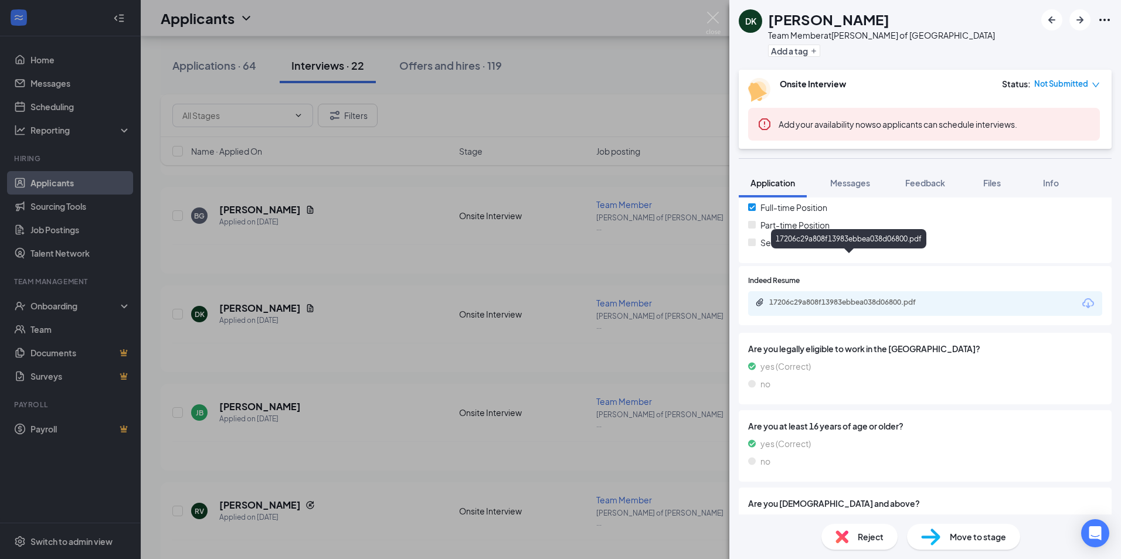
scroll to position [309, 0]
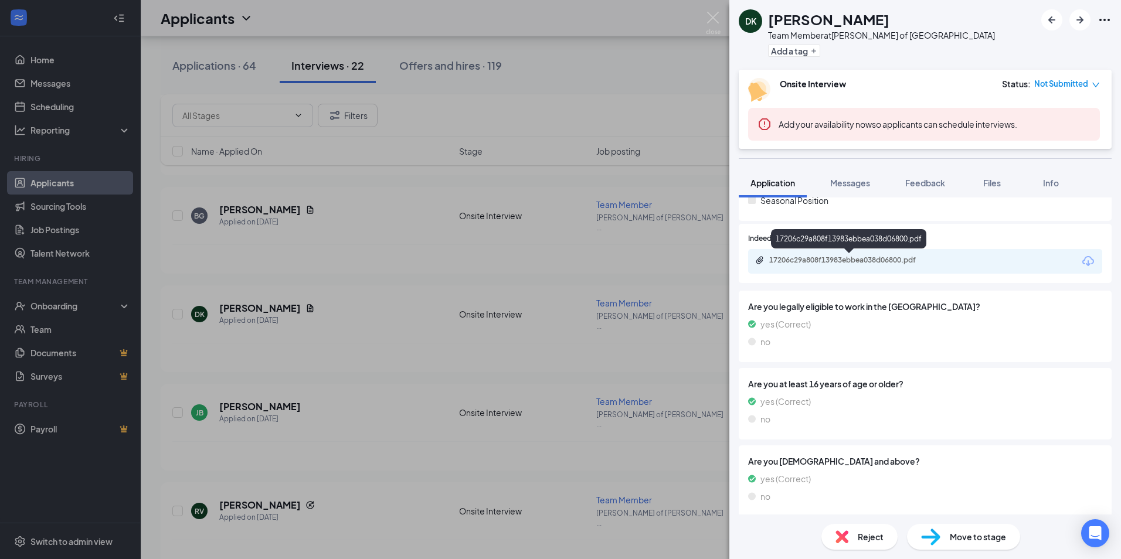
click at [823, 258] on div "17206c29a808f13983ebbea038d06800.pdf" at bounding box center [851, 260] width 164 height 9
click at [867, 186] on span "Messages" at bounding box center [850, 183] width 40 height 11
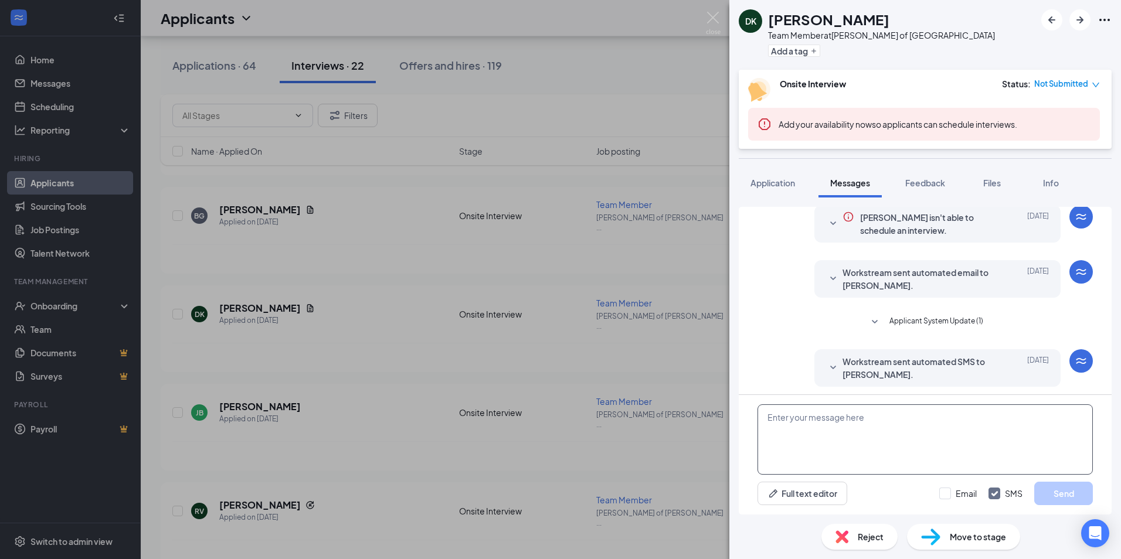
scroll to position [46, 0]
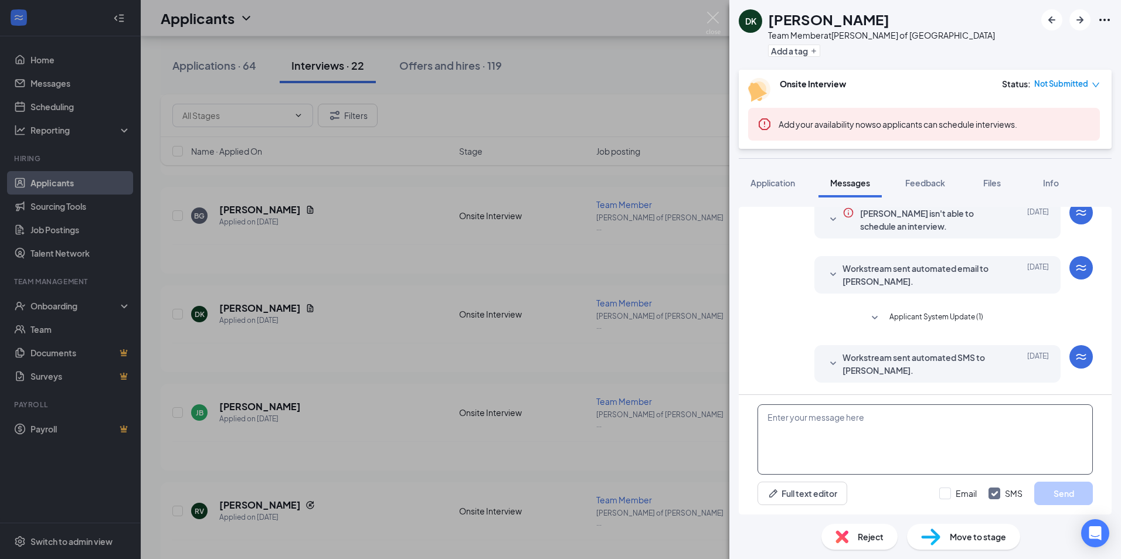
click at [838, 427] on textarea at bounding box center [924, 440] width 335 height 70
click at [957, 417] on textarea "Good morning [PERSON_NAME], this is [PERSON_NAME] from [PERSON_NAME]." at bounding box center [924, 440] width 335 height 70
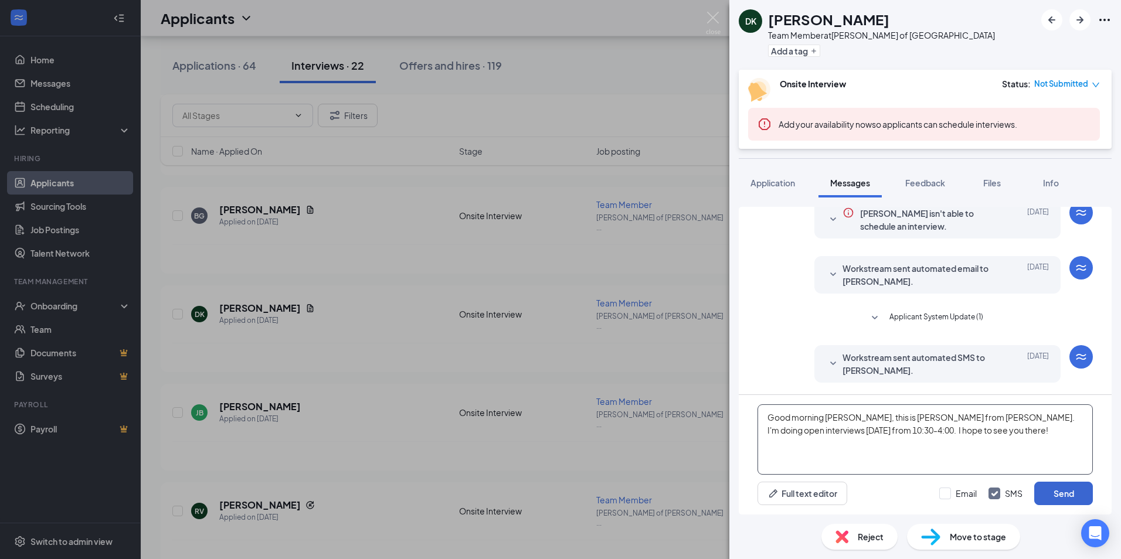
type textarea "Good morning [PERSON_NAME], this is [PERSON_NAME] from [PERSON_NAME]. I'm doing…"
click at [1069, 501] on button "Send" at bounding box center [1063, 493] width 59 height 23
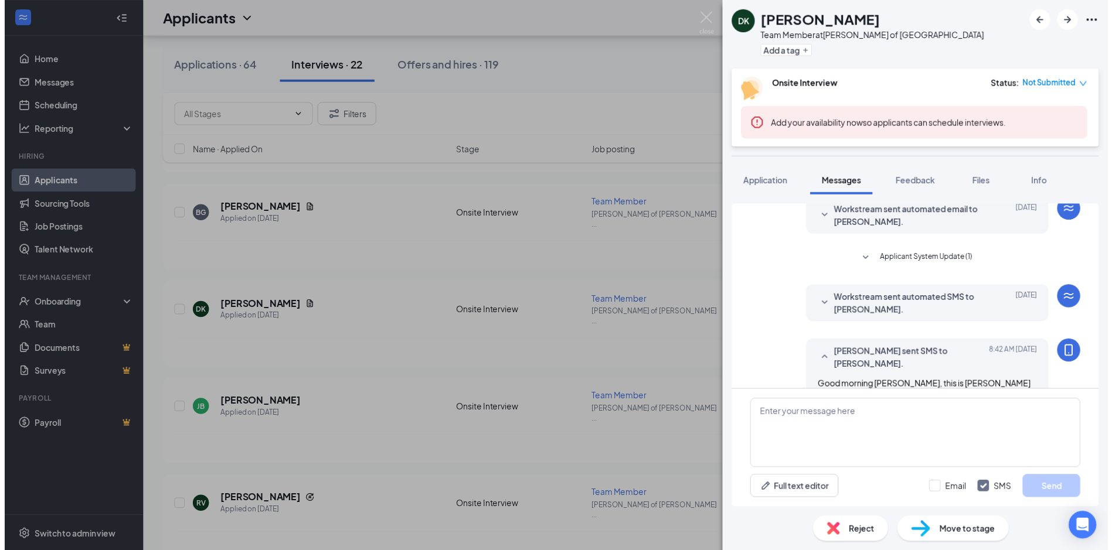
scroll to position [147, 0]
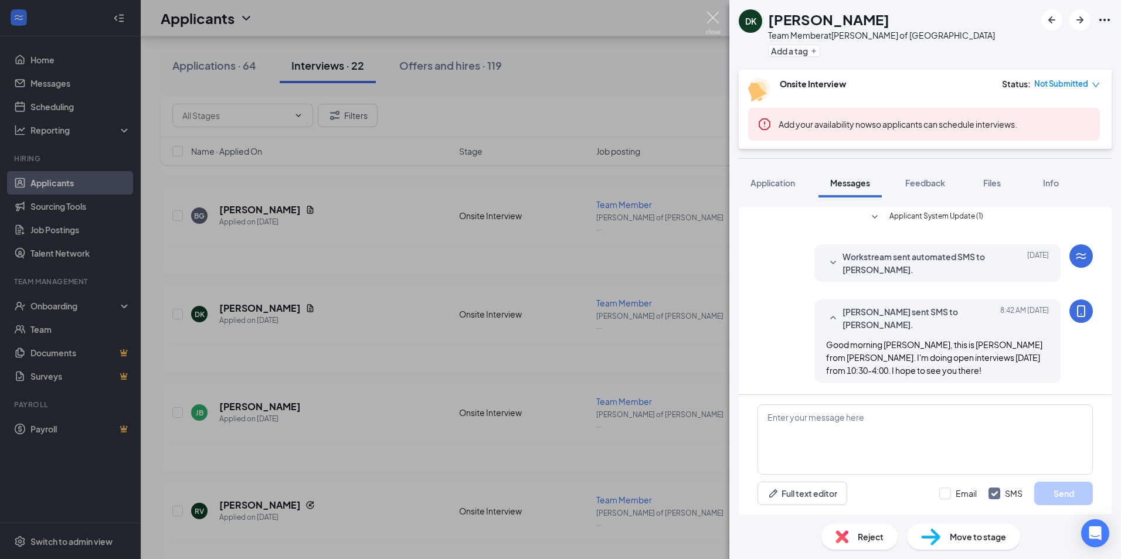
click at [715, 18] on img at bounding box center [713, 23] width 15 height 23
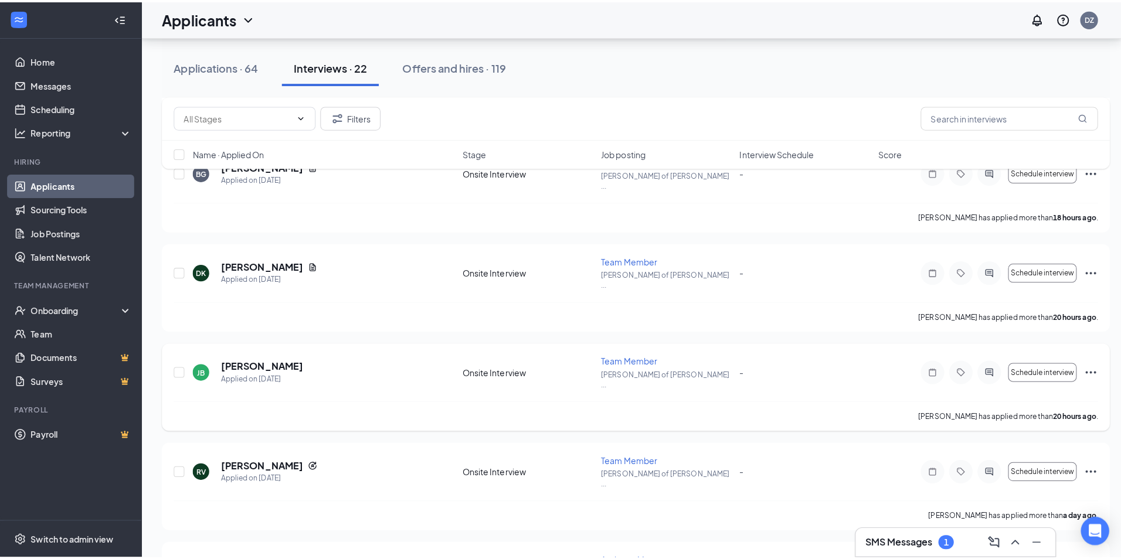
scroll to position [352, 0]
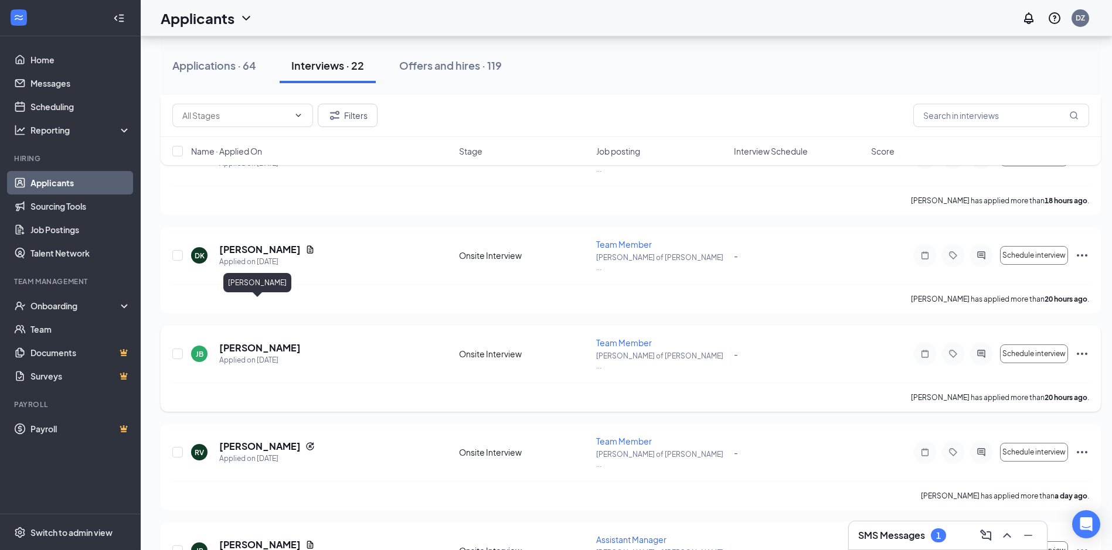
click at [252, 342] on h5 "[PERSON_NAME]" at bounding box center [259, 348] width 81 height 13
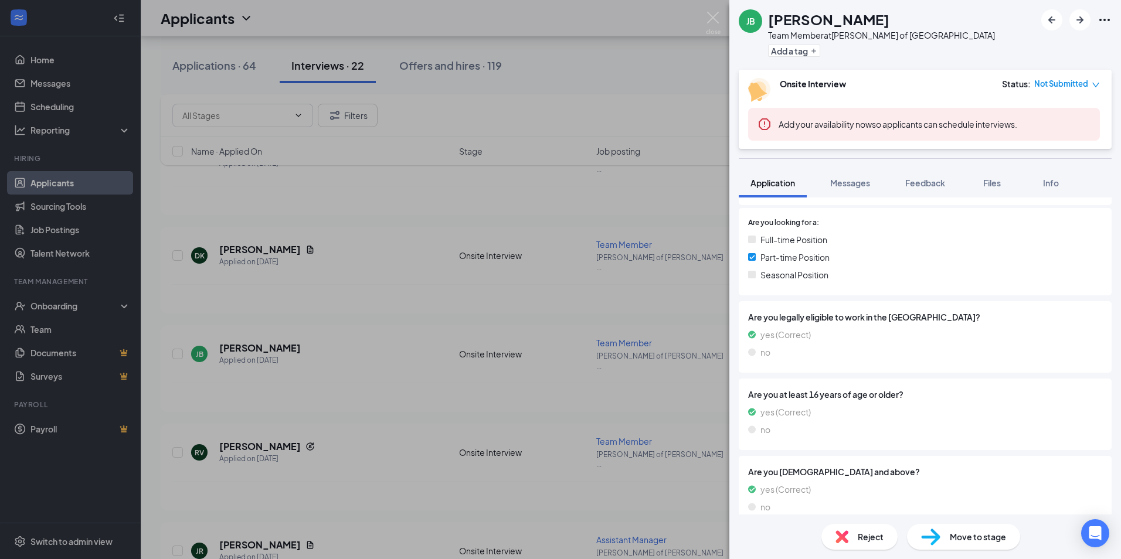
scroll to position [250, 0]
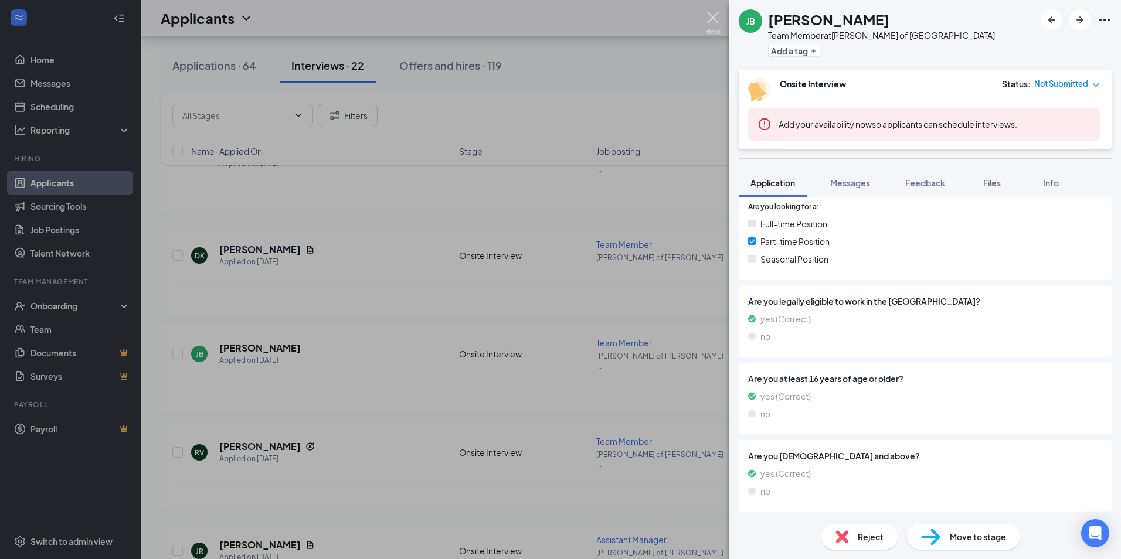
click at [712, 12] on img at bounding box center [713, 23] width 15 height 23
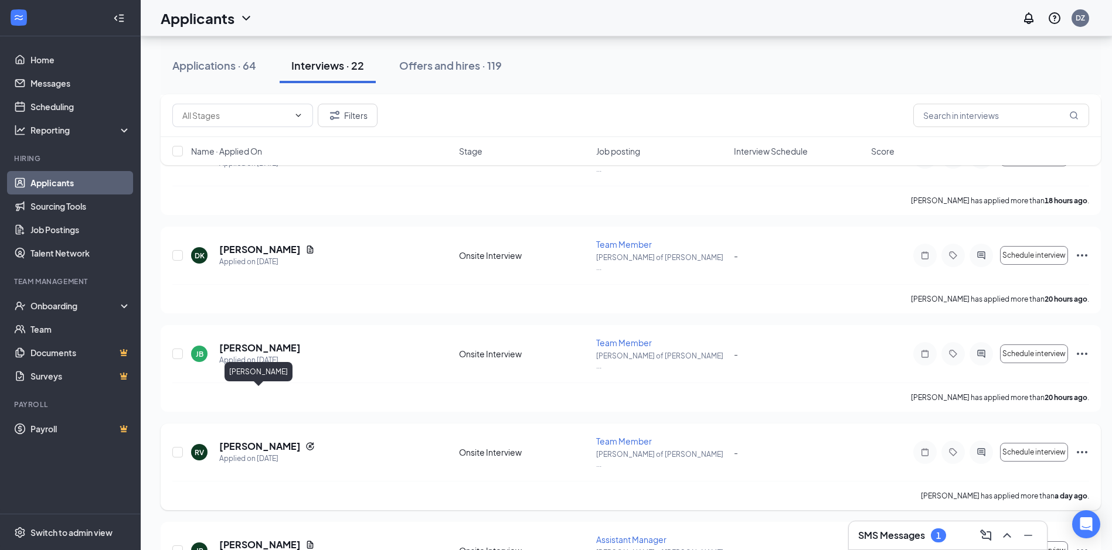
click at [266, 440] on h5 "[PERSON_NAME]" at bounding box center [259, 446] width 81 height 13
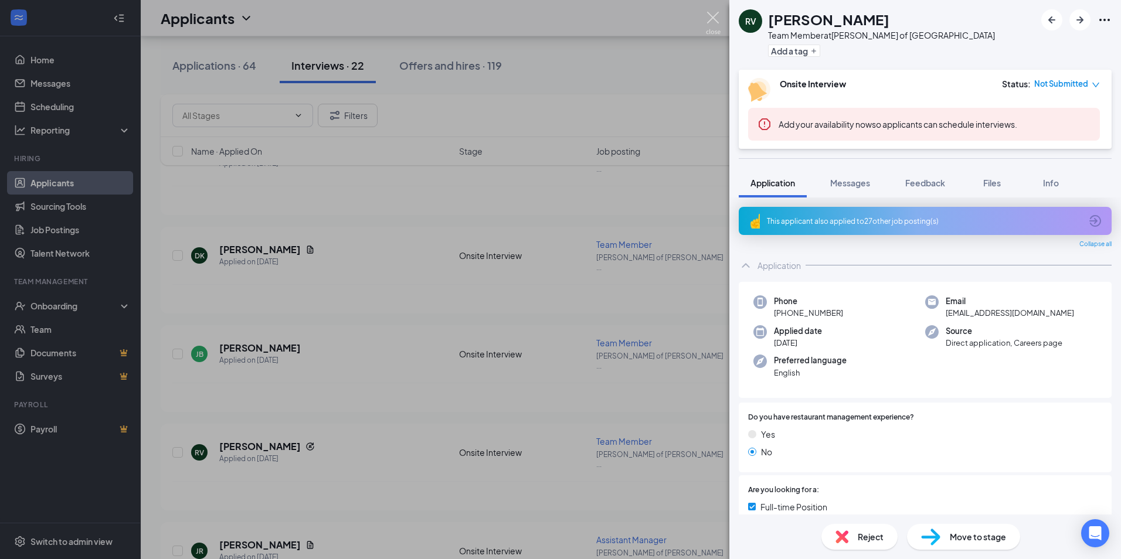
click at [710, 12] on img at bounding box center [713, 23] width 15 height 23
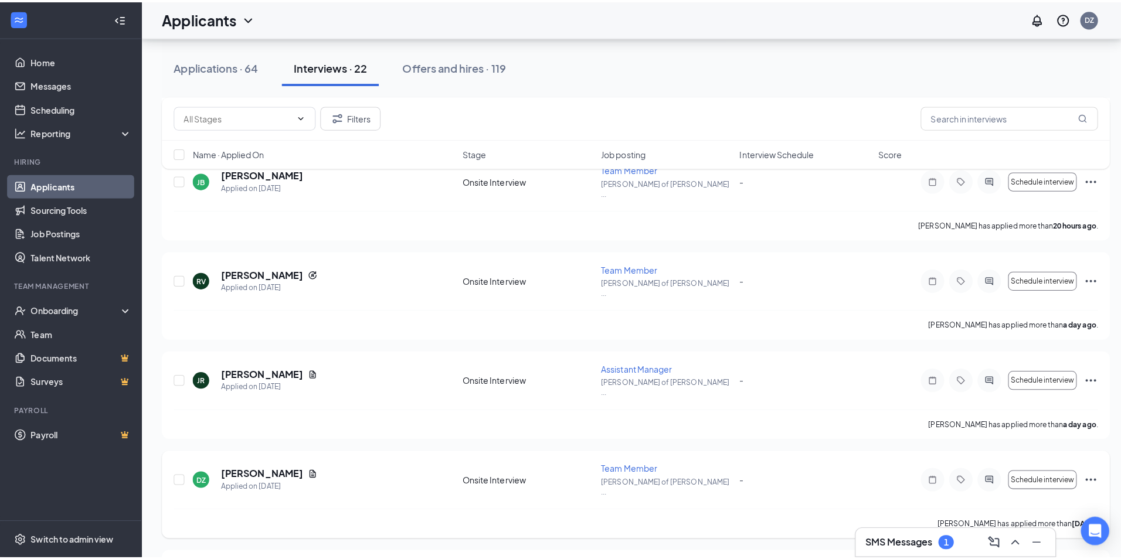
scroll to position [469, 0]
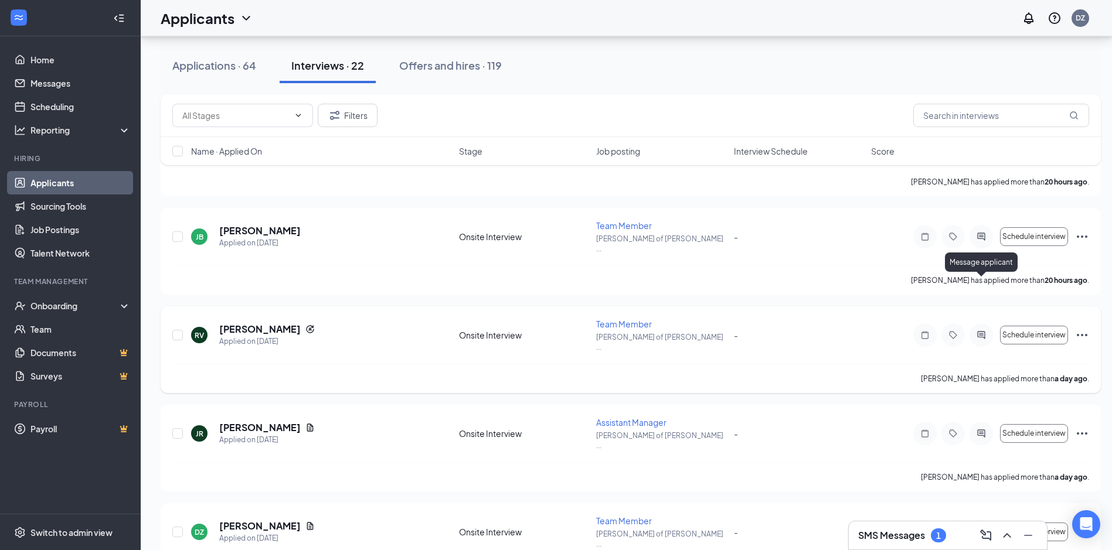
click at [983, 331] on icon "ActiveChat" at bounding box center [981, 335] width 14 height 9
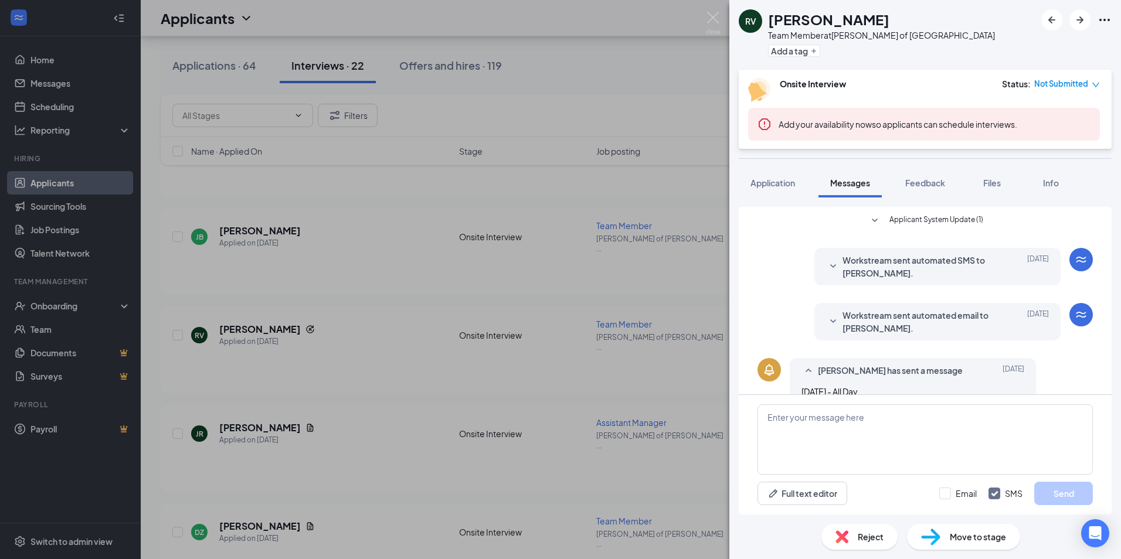
scroll to position [135, 0]
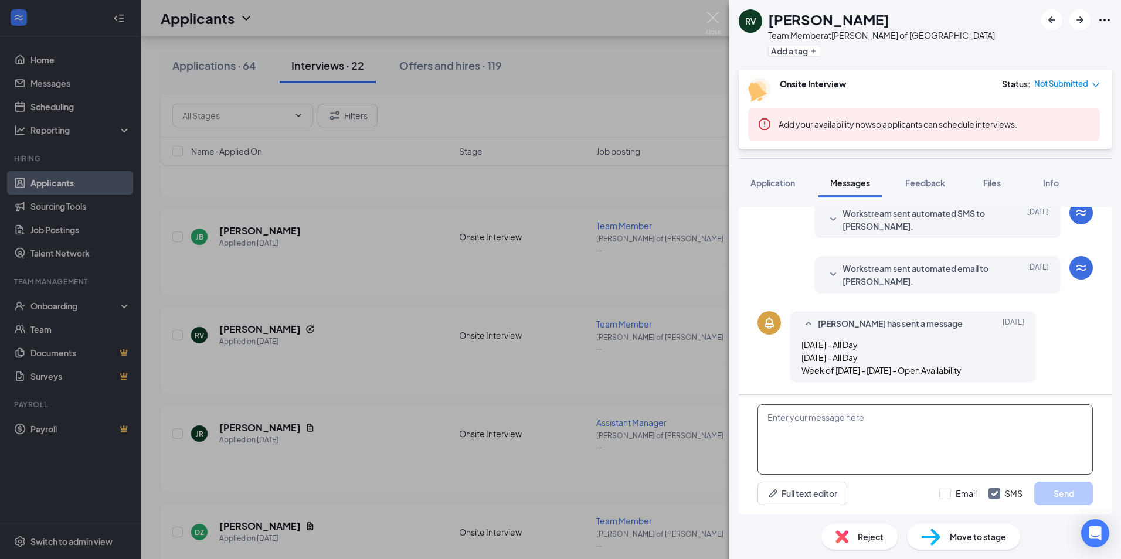
click at [879, 426] on textarea at bounding box center [924, 440] width 335 height 70
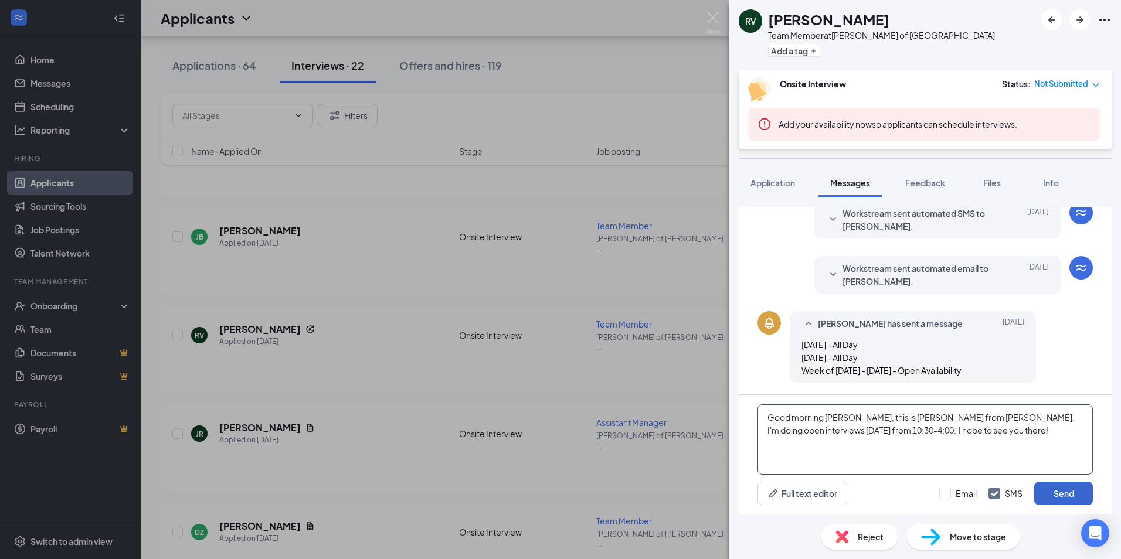
type textarea "Good morning [PERSON_NAME], this is [PERSON_NAME] from [PERSON_NAME]. I'm doing…"
click at [1071, 491] on button "Send" at bounding box center [1063, 493] width 59 height 23
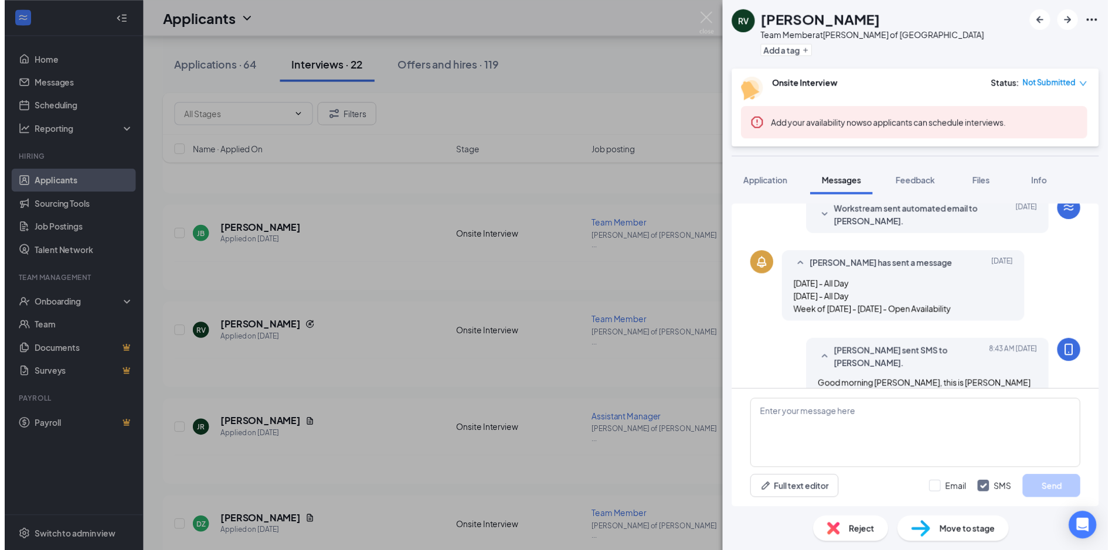
scroll to position [236, 0]
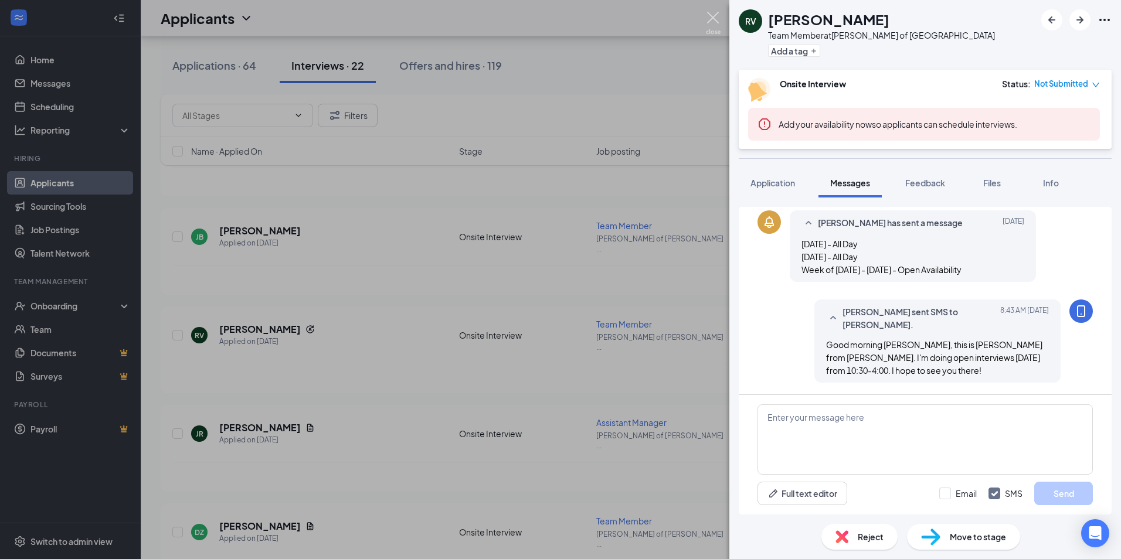
click at [713, 19] on img at bounding box center [713, 23] width 15 height 23
